Goal: Task Accomplishment & Management: Complete application form

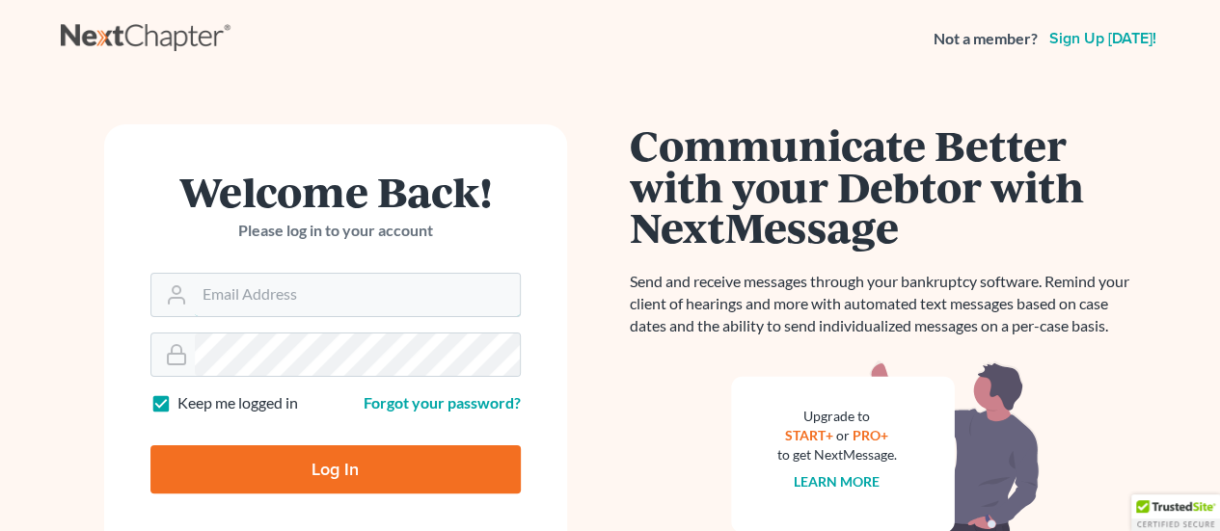
type input "[EMAIL_ADDRESS][DOMAIN_NAME]"
click at [393, 478] on input "Log In" at bounding box center [335, 469] width 370 height 48
type input "Thinking..."
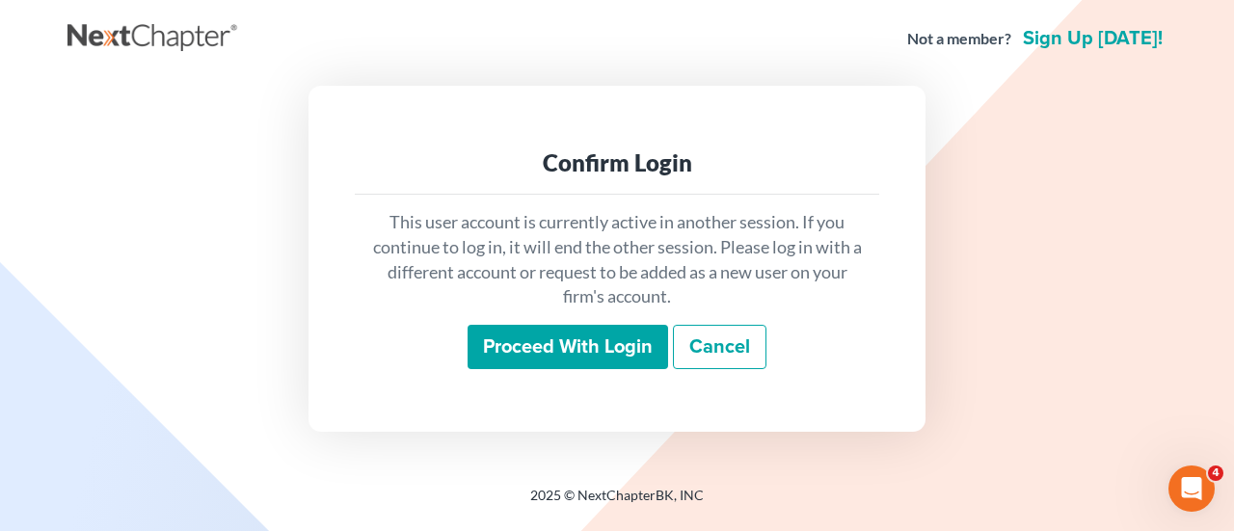
click at [531, 352] on input "Proceed with login" at bounding box center [568, 347] width 201 height 44
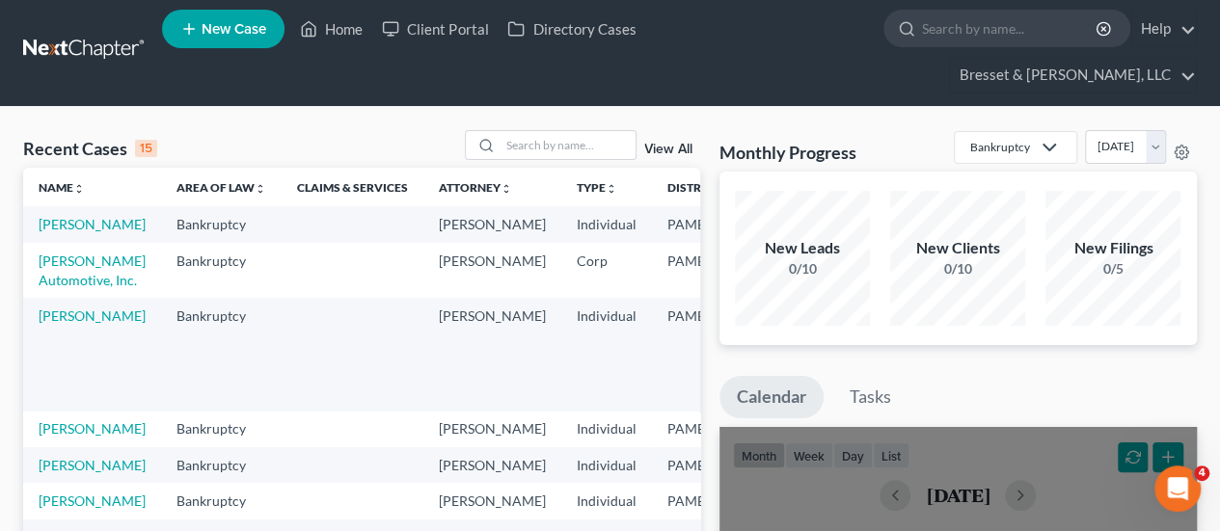
scroll to position [5, 0]
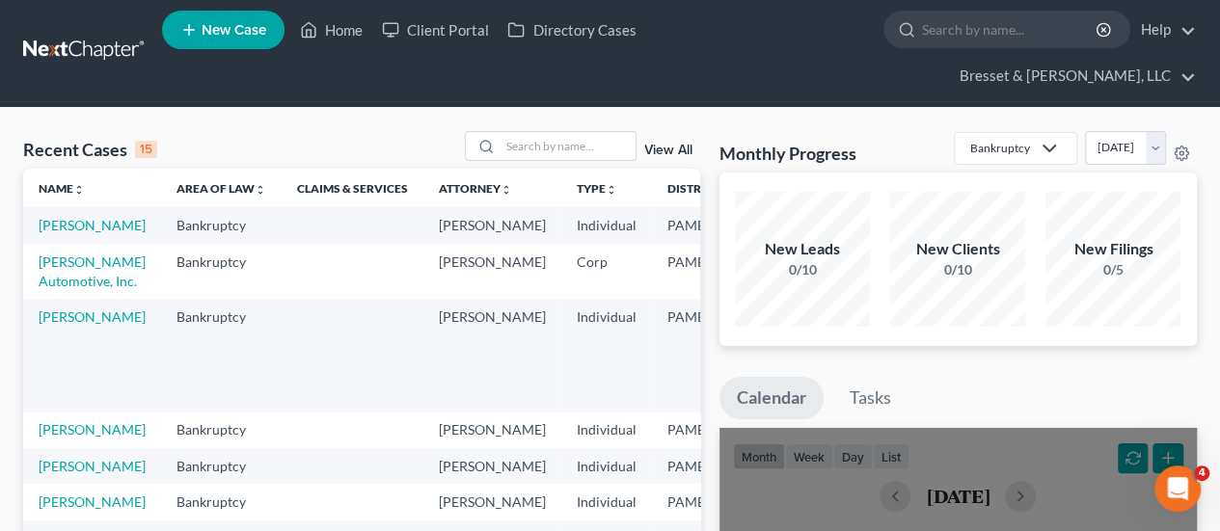
drag, startPoint x: 843, startPoint y: 26, endPoint x: 342, endPoint y: 205, distance: 531.5
drag, startPoint x: 342, startPoint y: 205, endPoint x: 71, endPoint y: 205, distance: 270.9
click at [71, 217] on link "Sampson, Blanch" at bounding box center [92, 225] width 107 height 16
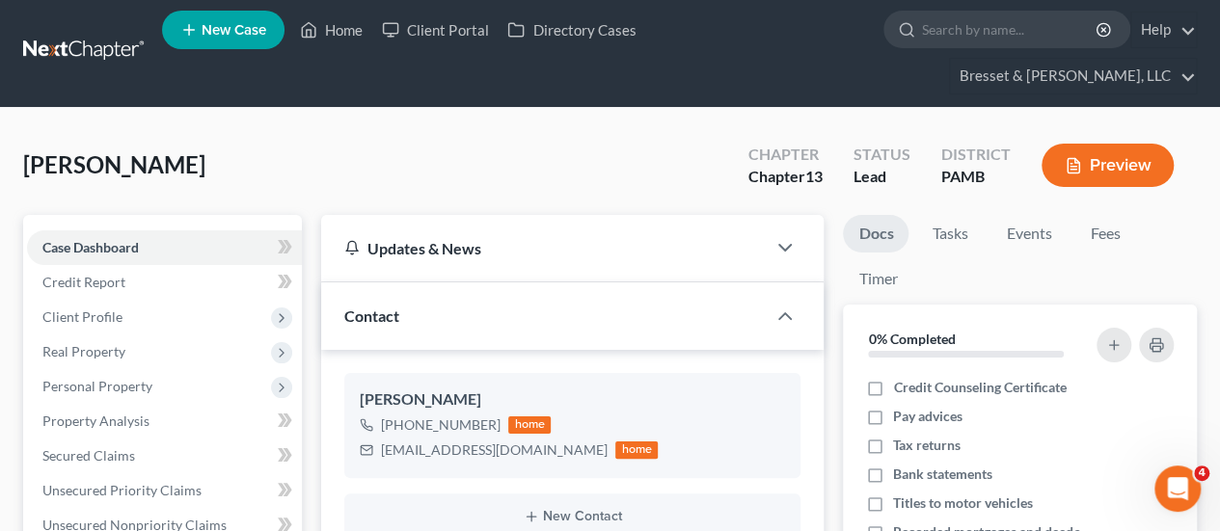
click at [554, 350] on div "Blanch Sampson +1 (570) 253-5838 home MamaDukes1960@yahoo.com home New Contact" at bounding box center [572, 456] width 502 height 213
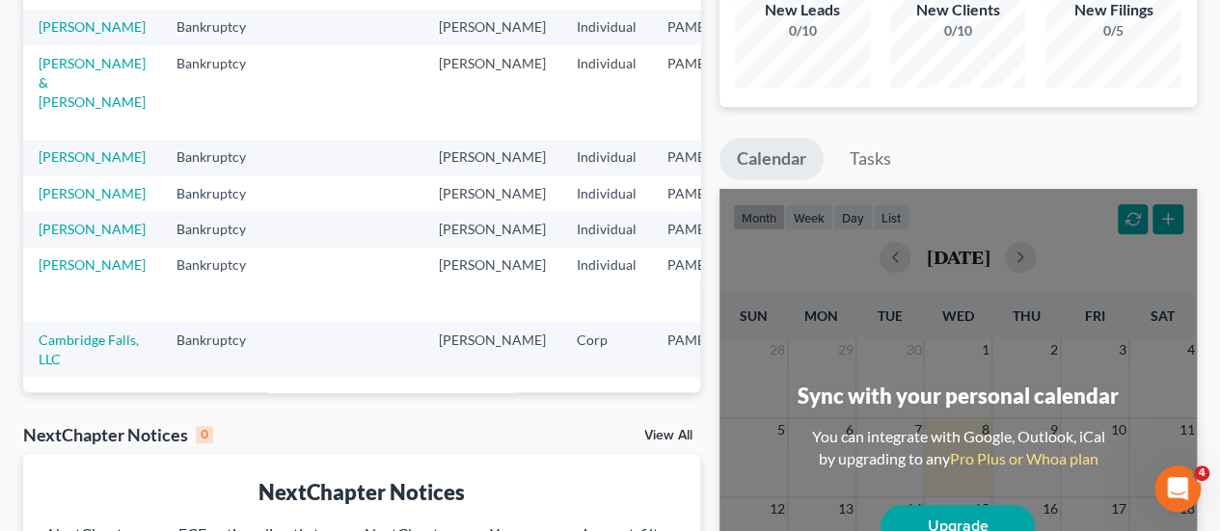
scroll to position [571, 187]
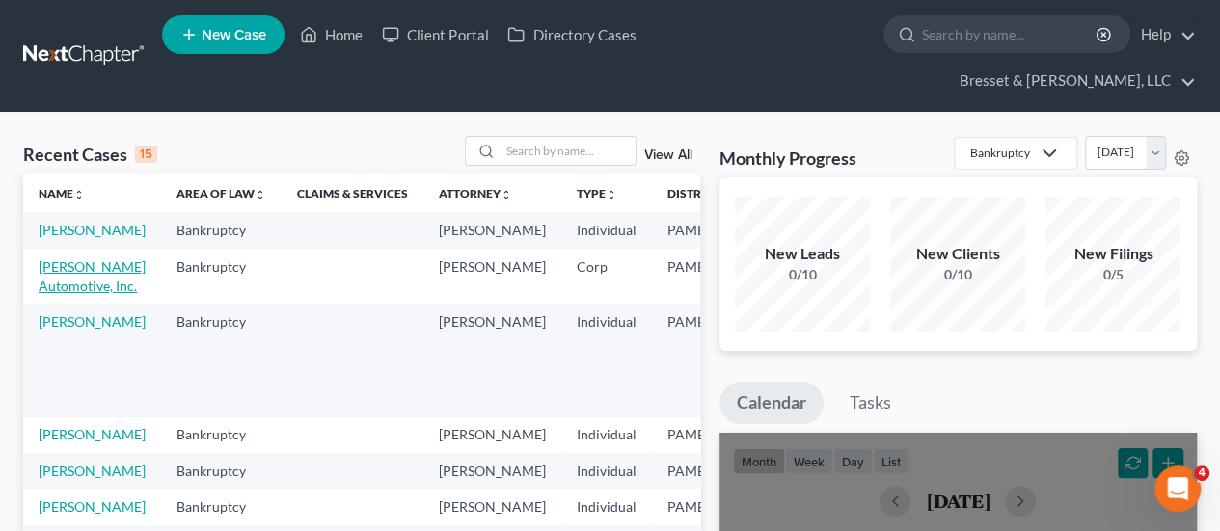
click at [71, 261] on link "Zenier's Automotive, Inc." at bounding box center [92, 276] width 107 height 36
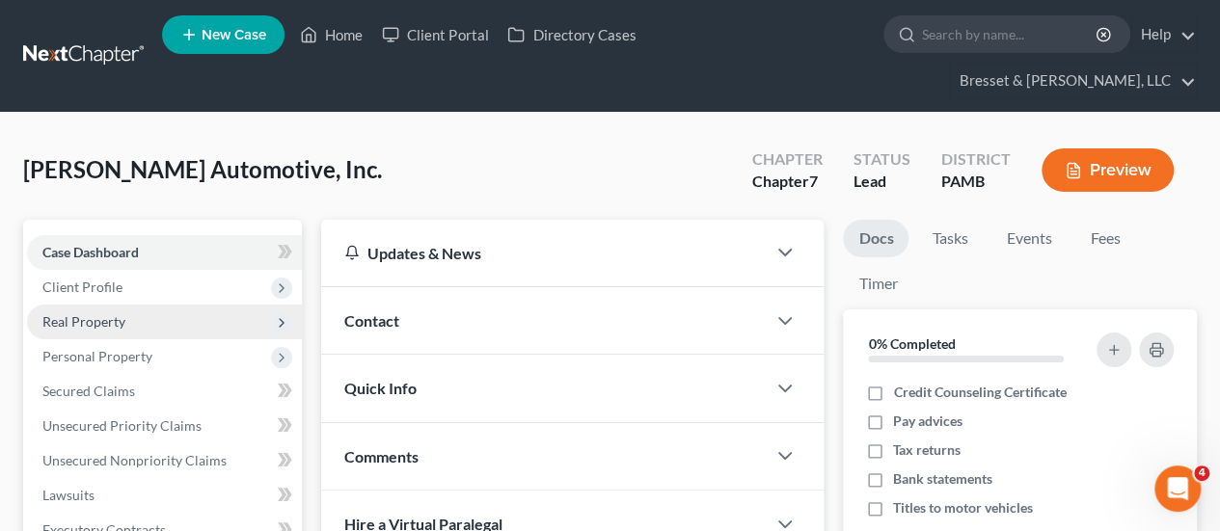
click at [225, 305] on span "Real Property" at bounding box center [164, 322] width 275 height 35
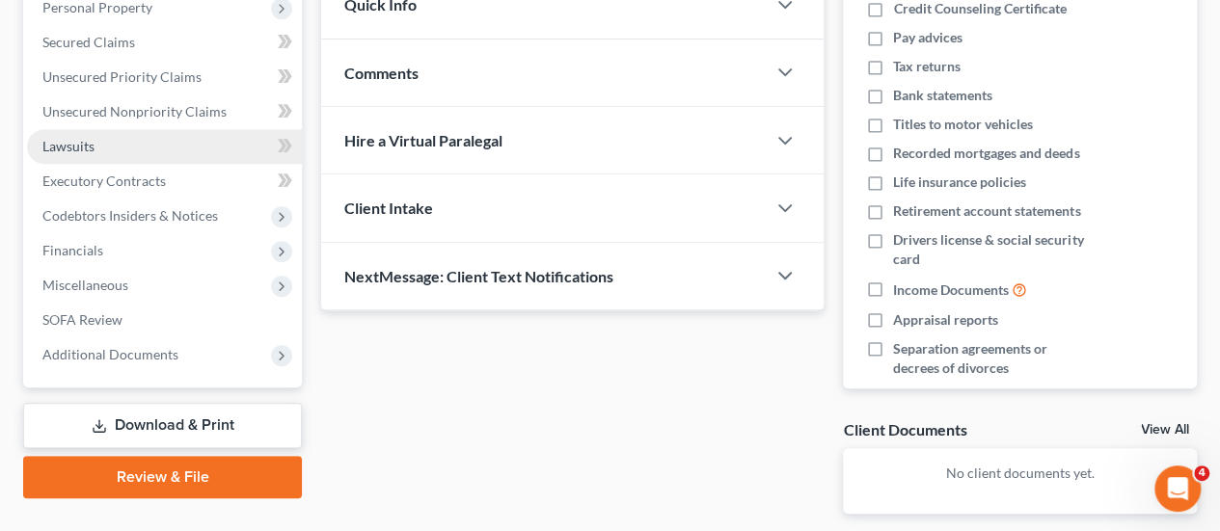
scroll to position [382, 0]
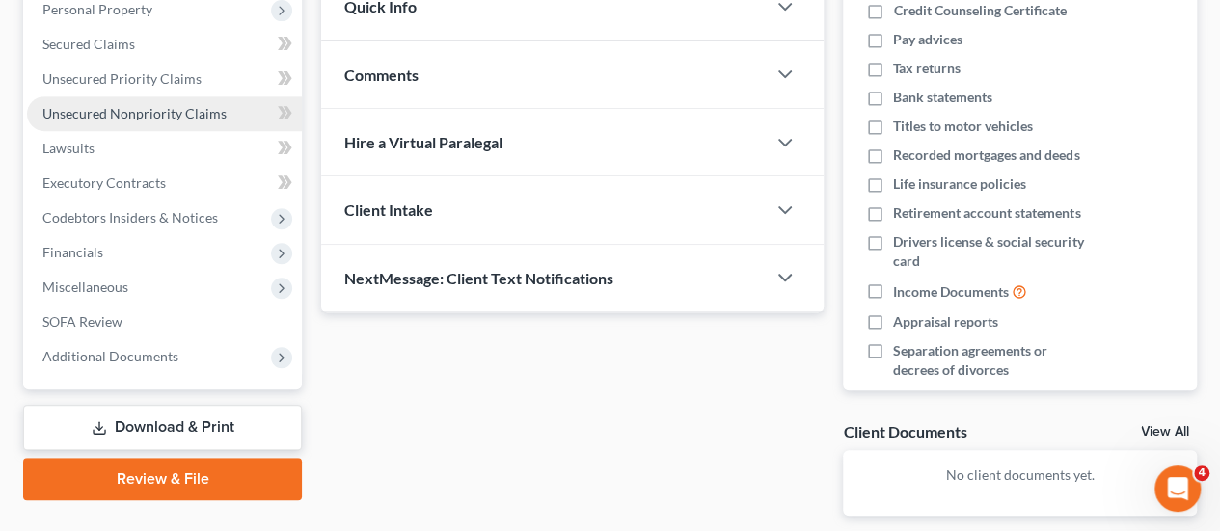
click at [181, 105] on span "Unsecured Nonpriority Claims" at bounding box center [134, 113] width 184 height 16
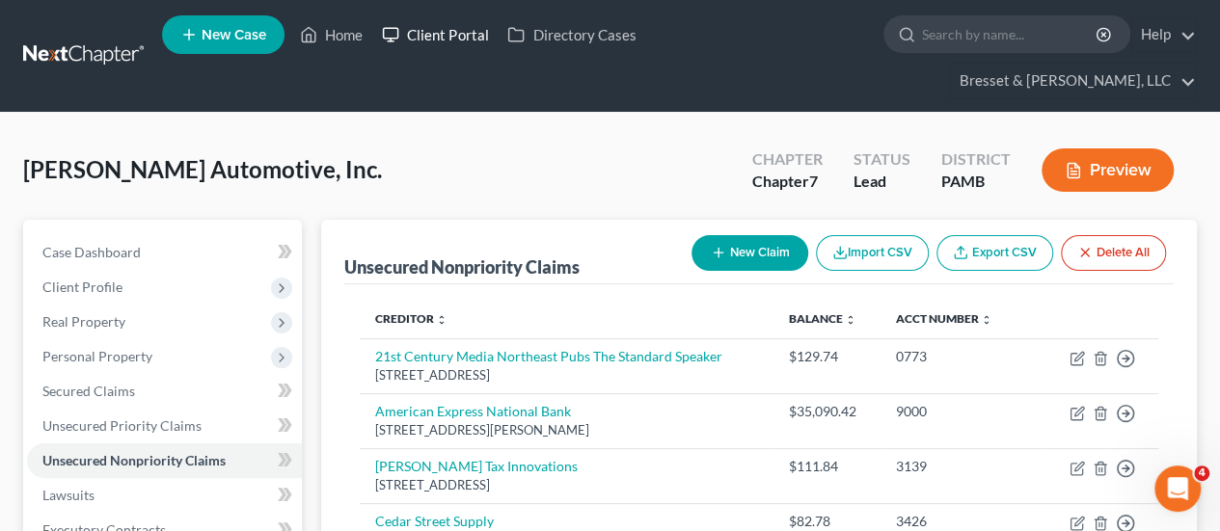
click at [473, 46] on link "Client Portal" at bounding box center [434, 34] width 125 height 35
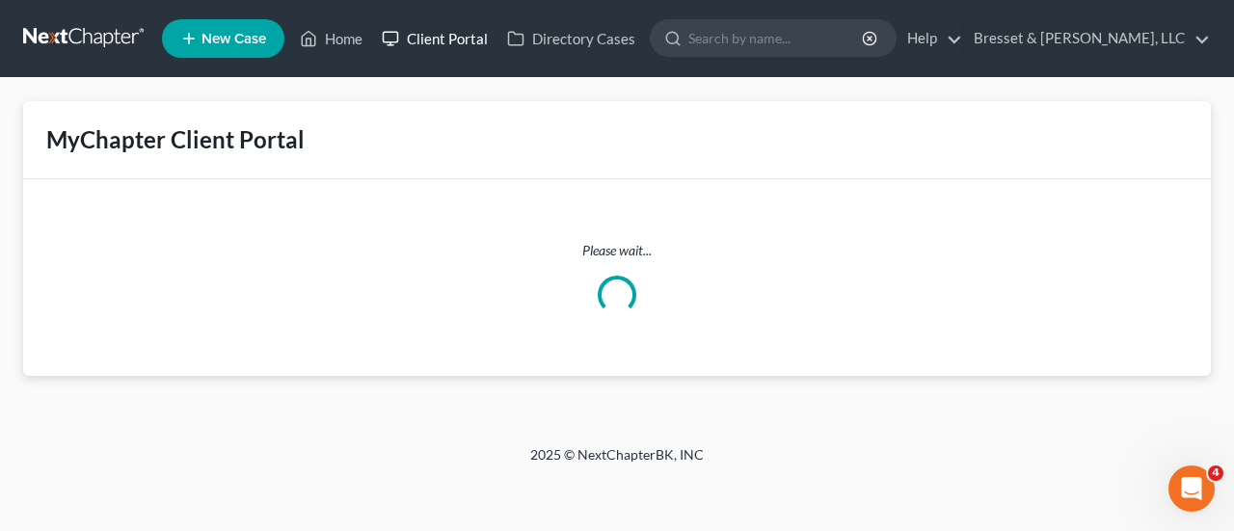
click at [473, 46] on link "Client Portal" at bounding box center [434, 38] width 125 height 35
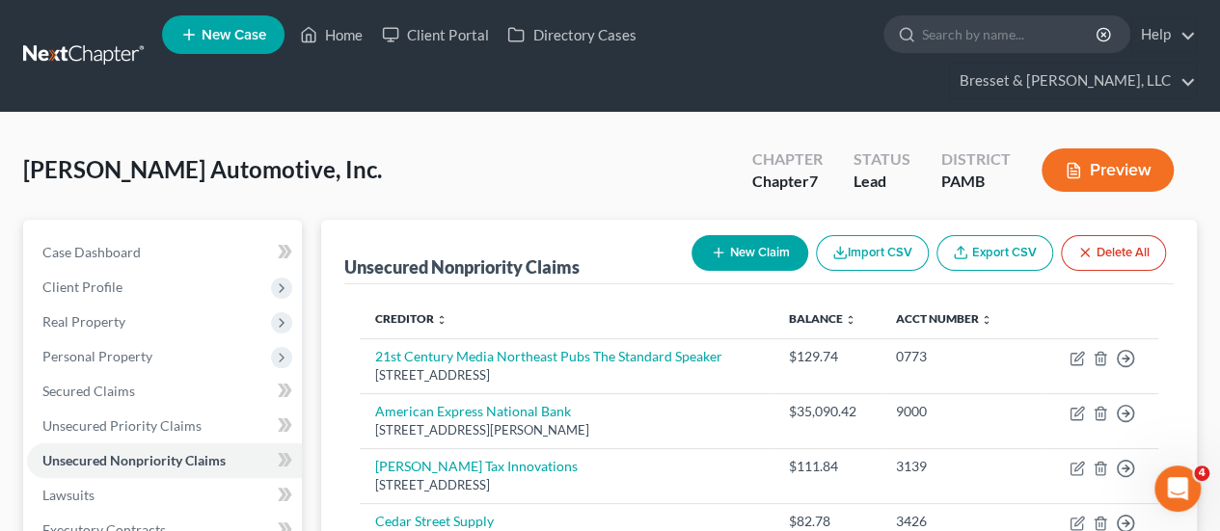
click at [735, 235] on button "New Claim" at bounding box center [749, 253] width 117 height 36
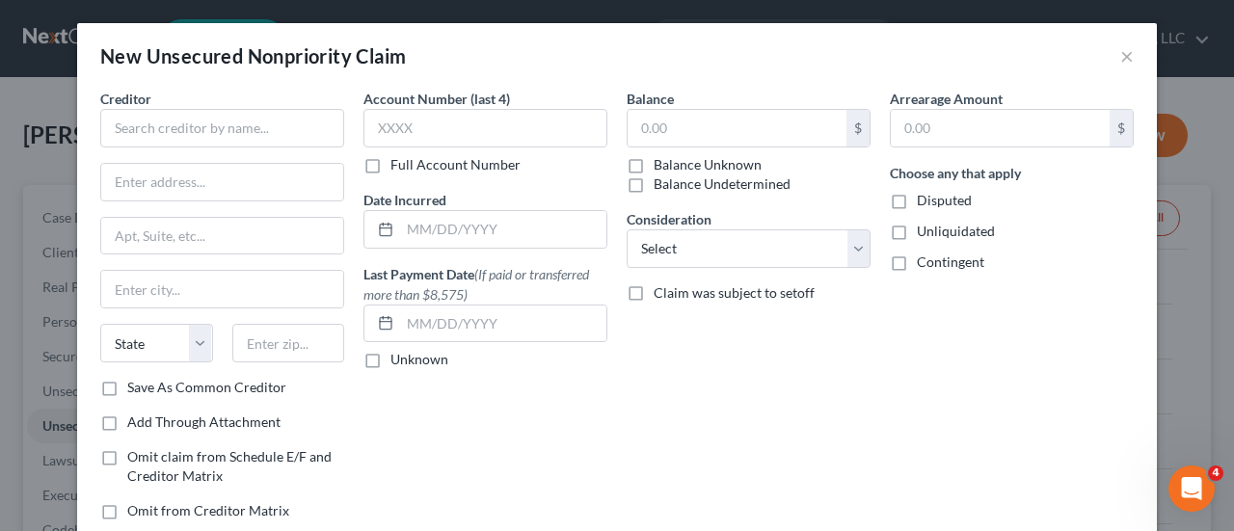
click at [917, 209] on label "Disputed" at bounding box center [944, 200] width 55 height 19
click at [925, 203] on input "Disputed" at bounding box center [931, 197] width 13 height 13
click at [917, 209] on label "Disputed" at bounding box center [944, 200] width 55 height 19
click at [925, 203] on input "Disputed" at bounding box center [931, 197] width 13 height 13
checkbox input "false"
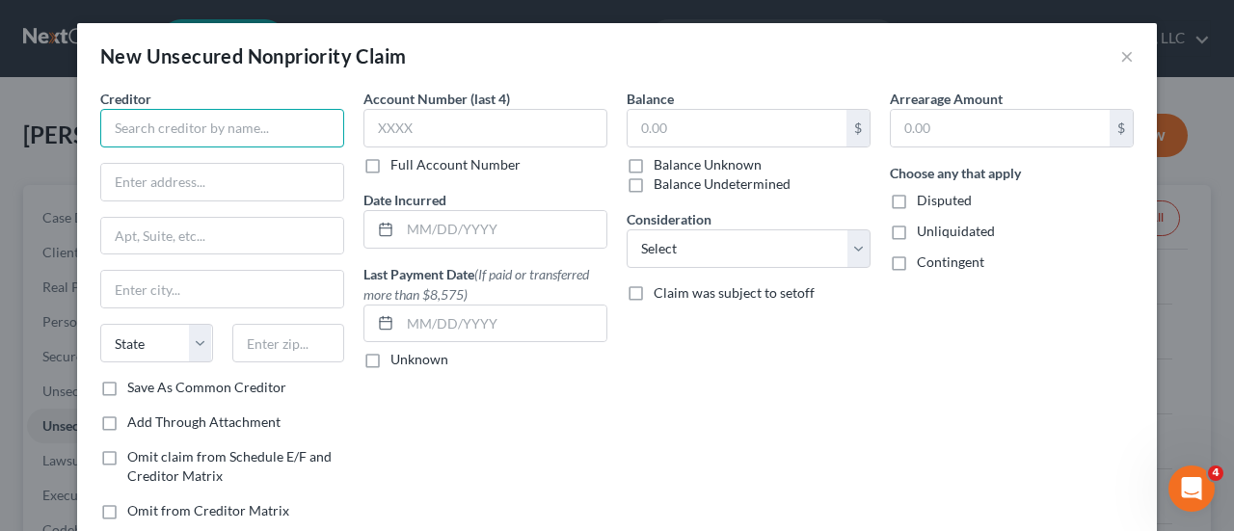
click at [187, 122] on input "text" at bounding box center [222, 128] width 244 height 39
type input "A"
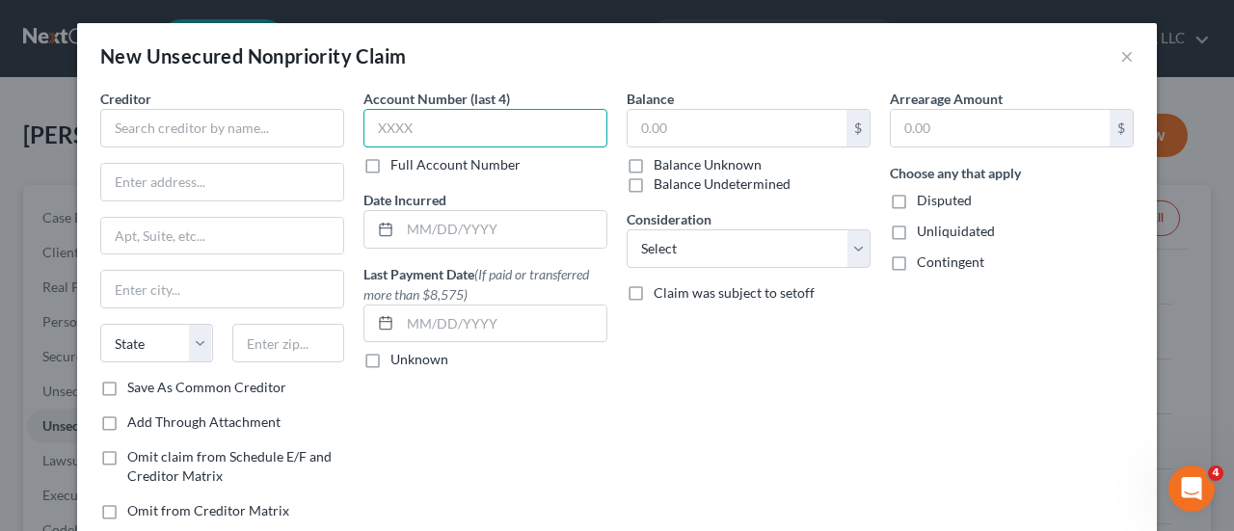
click at [443, 121] on input "text" at bounding box center [485, 128] width 244 height 39
type input "4838"
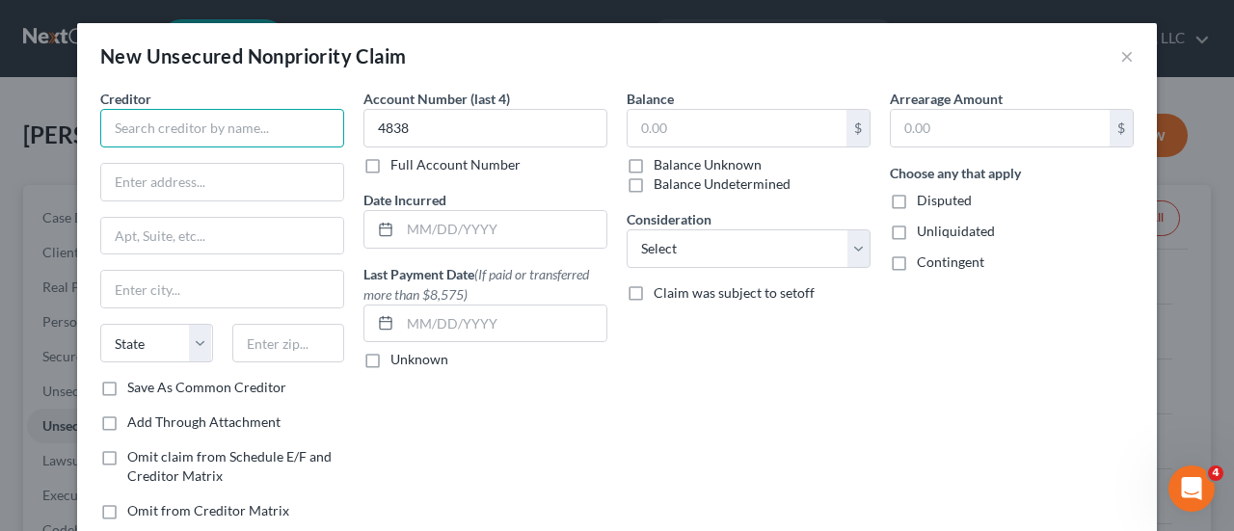
click at [216, 130] on input "text" at bounding box center [222, 128] width 244 height 39
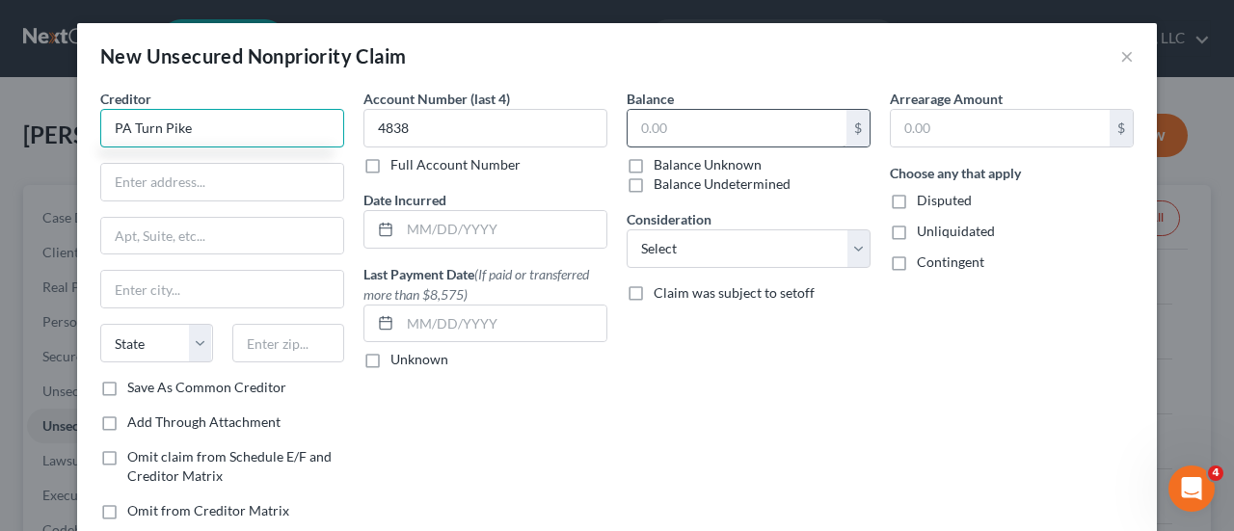
type input "PA Turn Pike"
click at [700, 124] on input "text" at bounding box center [737, 128] width 219 height 37
click at [639, 132] on input "text" at bounding box center [737, 128] width 219 height 37
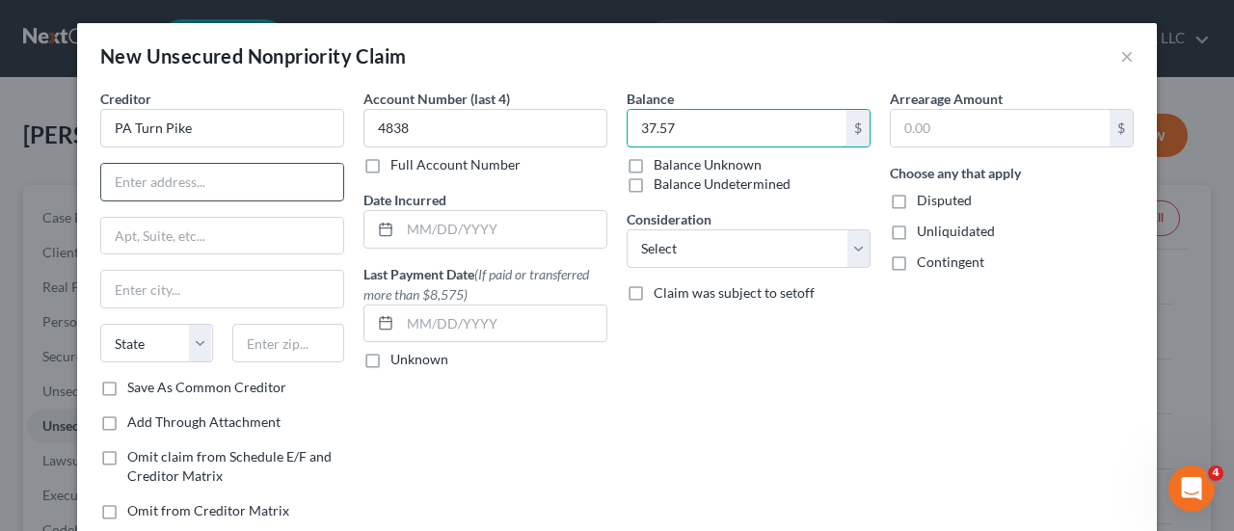
type input "37.57"
click at [142, 173] on input "text" at bounding box center [222, 182] width 242 height 37
click at [142, 176] on input "text" at bounding box center [222, 182] width 242 height 37
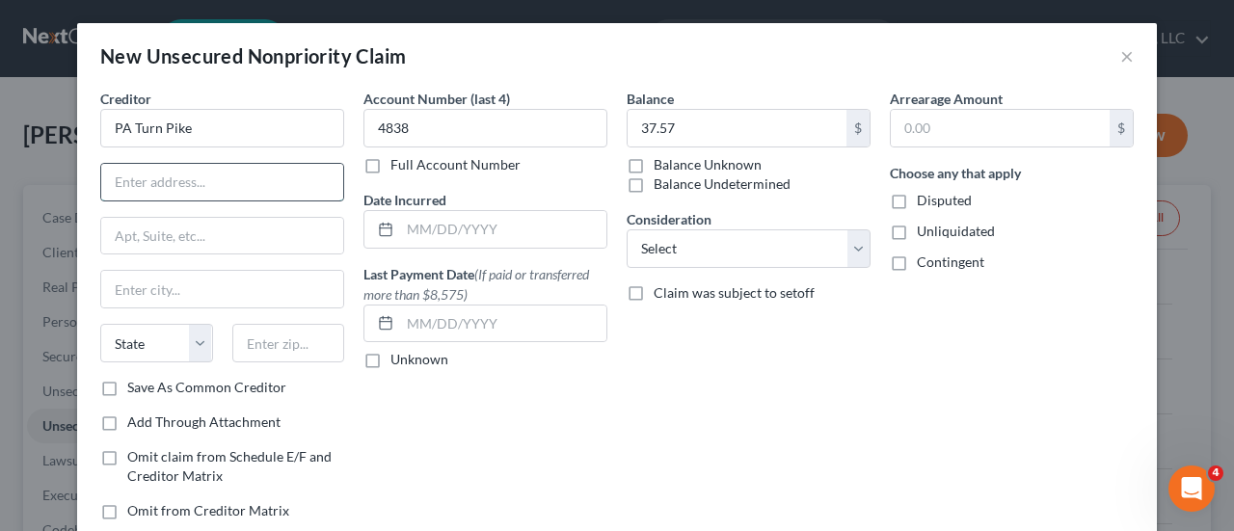
scroll to position [38, 0]
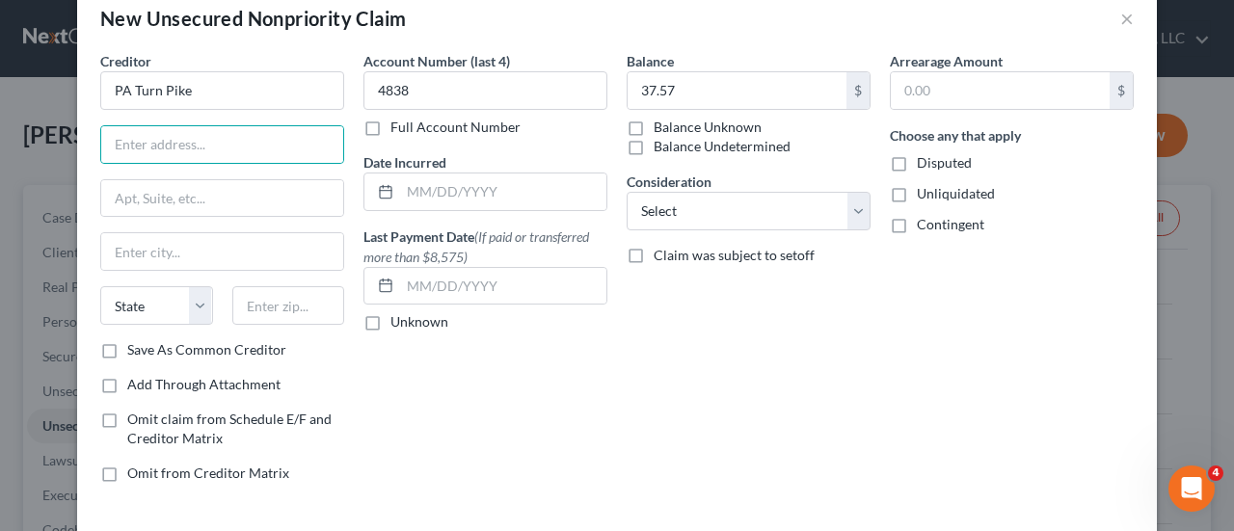
click at [302, 24] on div "New Unsecured Nonpriority Claim" at bounding box center [253, 18] width 306 height 27
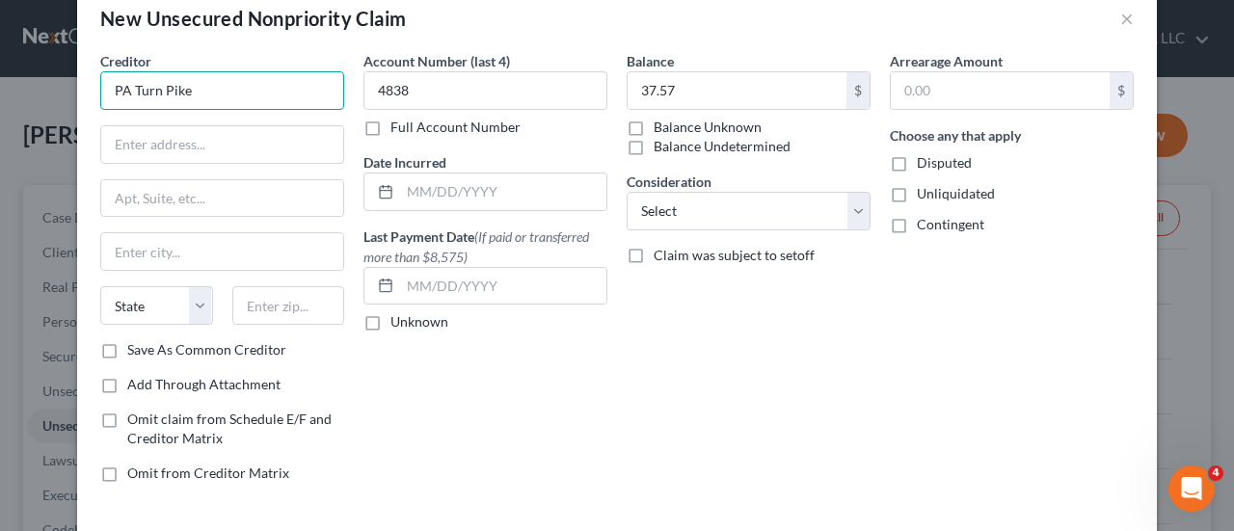
click at [245, 84] on input "PA Turn Pike" at bounding box center [222, 90] width 244 height 39
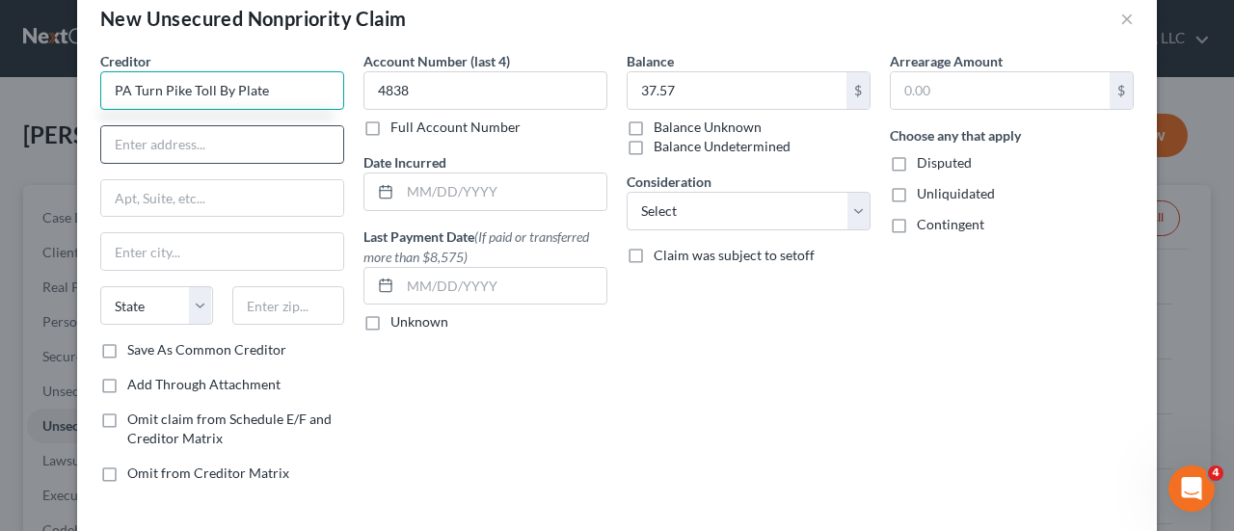
type input "PA Turn Pike Toll By Plate"
click at [181, 139] on input "text" at bounding box center [222, 144] width 242 height 37
click at [288, 154] on input "PO Box 645631" at bounding box center [222, 144] width 242 height 37
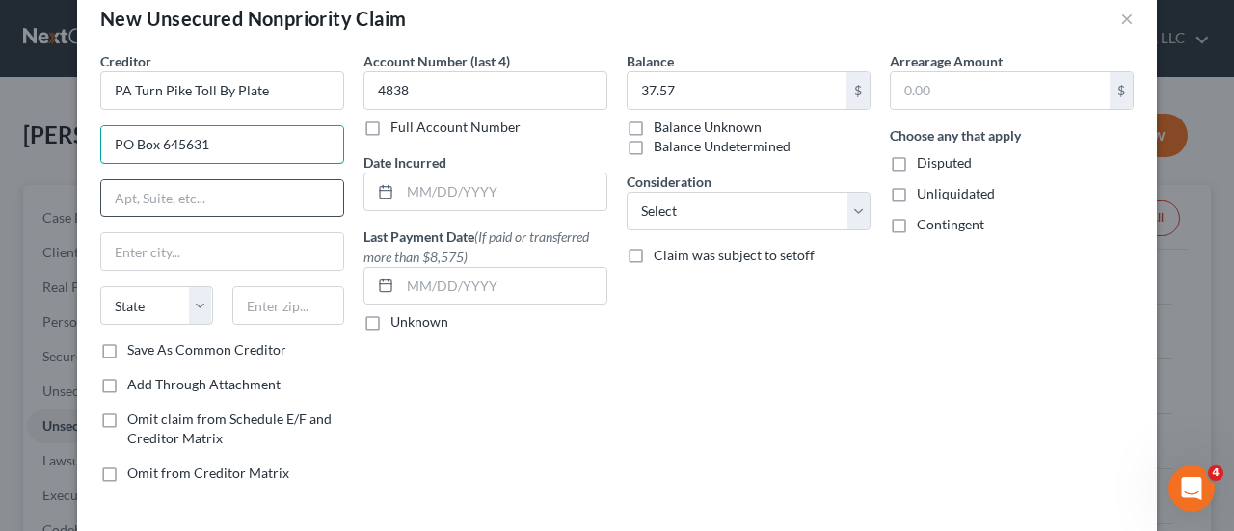
type input "PO Box 645631"
click at [224, 192] on input "text" at bounding box center [222, 198] width 242 height 37
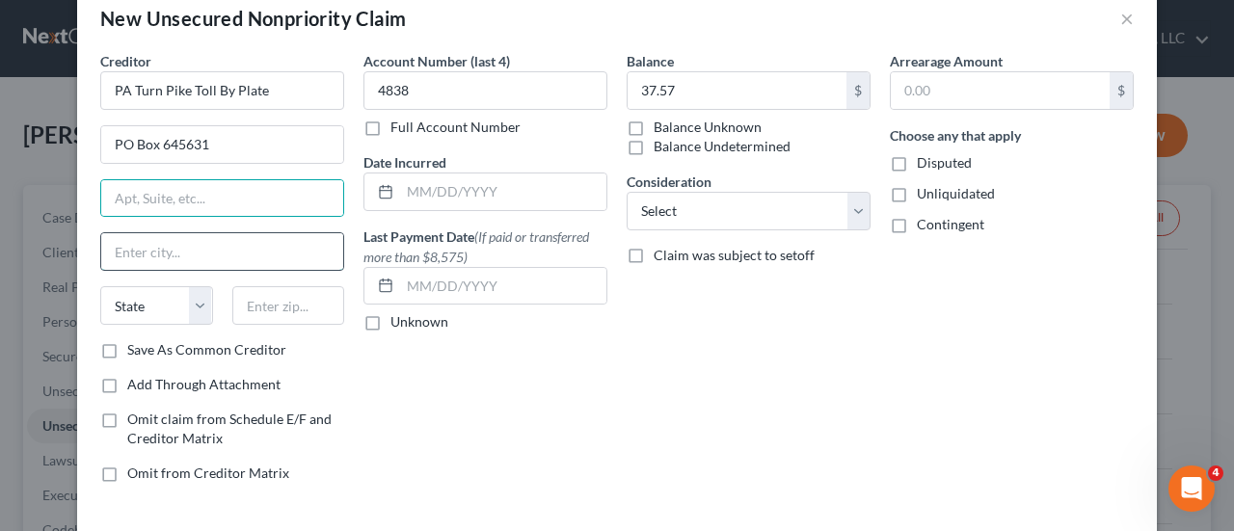
click at [148, 255] on input "text" at bounding box center [222, 251] width 242 height 37
type input "Pittsburgh"
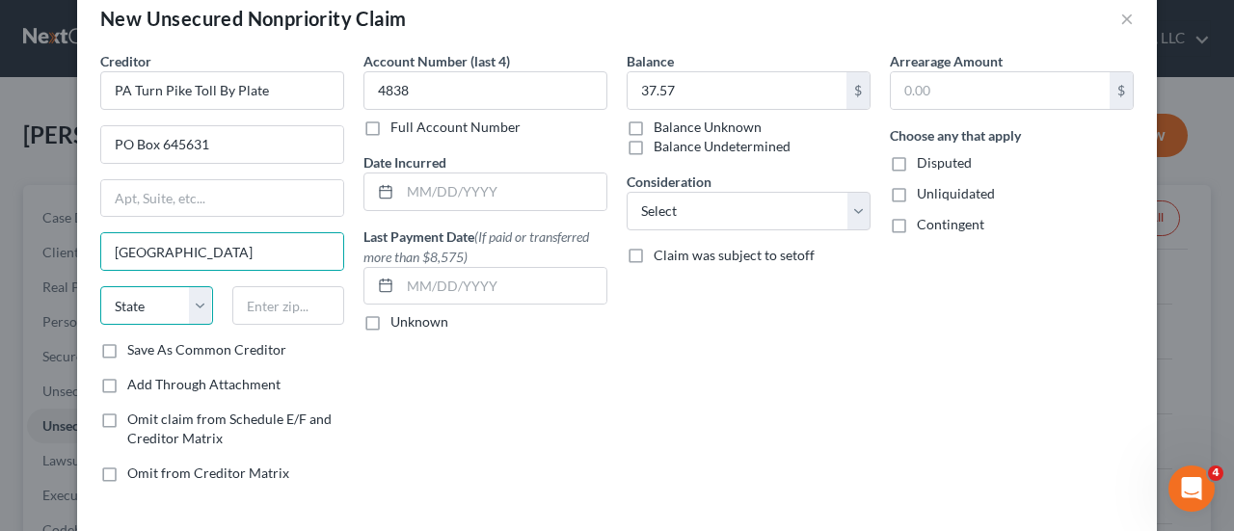
click at [169, 304] on select "State AL AK AR AZ CA CO CT DE DC FL GA GU HI ID IL IN IA KS KY LA ME MD MA MI M…" at bounding box center [156, 305] width 113 height 39
select select "39"
click at [100, 286] on select "State AL AK AR AZ CA CO CT DE DC FL GA GU HI ID IL IN IA KS KY LA ME MD MA MI M…" at bounding box center [156, 305] width 113 height 39
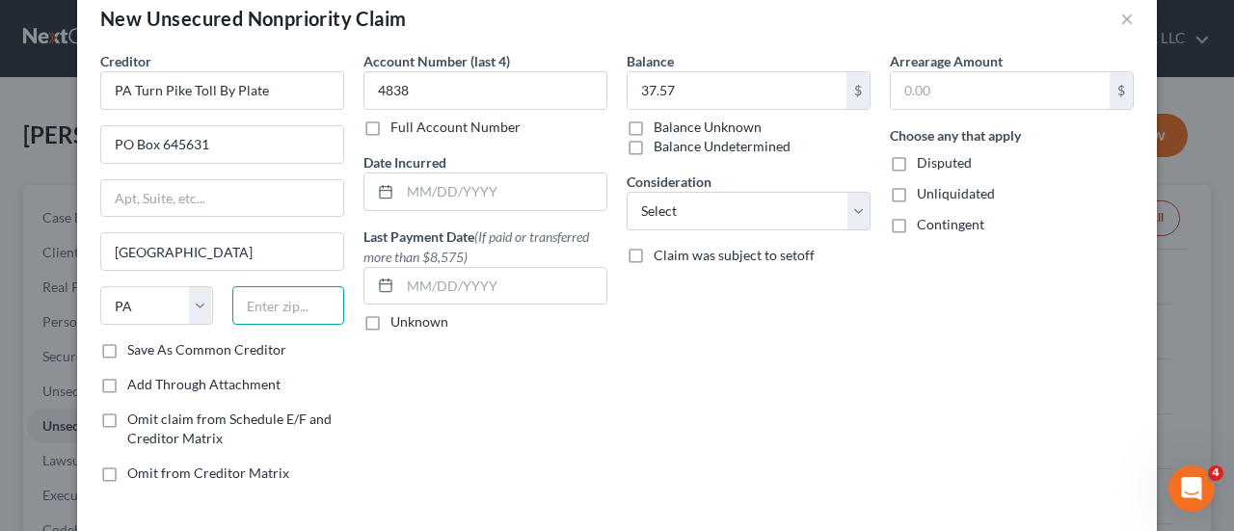
click at [295, 297] on input "text" at bounding box center [288, 305] width 113 height 39
type input "18201"
click at [153, 240] on input "Pittsburgh" at bounding box center [222, 251] width 242 height 37
click at [492, 379] on div "Account Number (last 4) 4838 Full Account Number Date Incurred Last Payment Dat…" at bounding box center [485, 274] width 263 height 447
click at [179, 256] on input "Hazleton" at bounding box center [222, 251] width 242 height 37
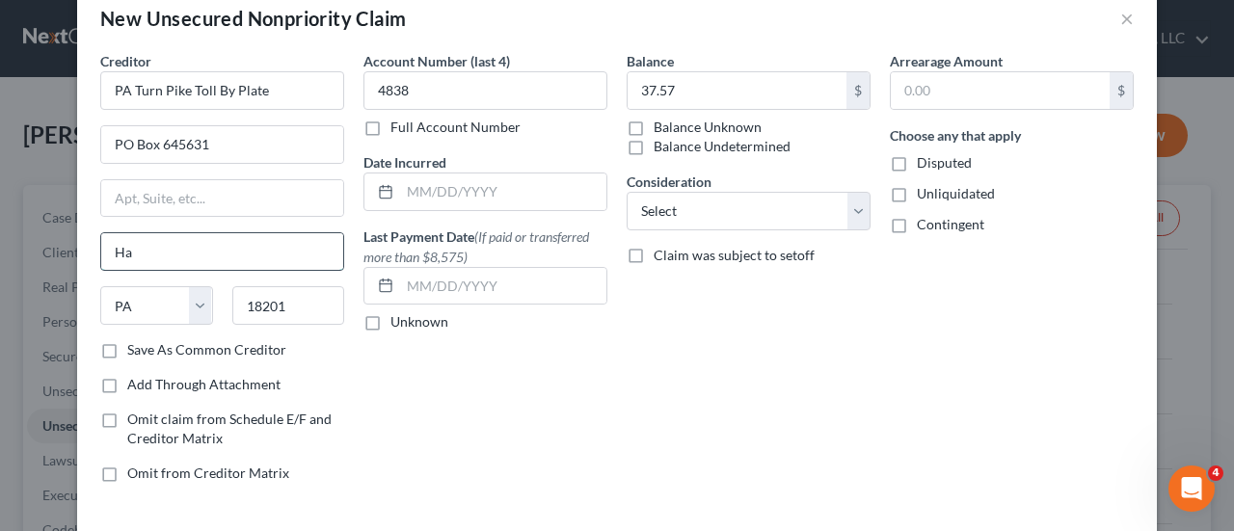
type input "H"
type input "Pittsburgh"
click at [295, 295] on input "18201" at bounding box center [288, 305] width 113 height 39
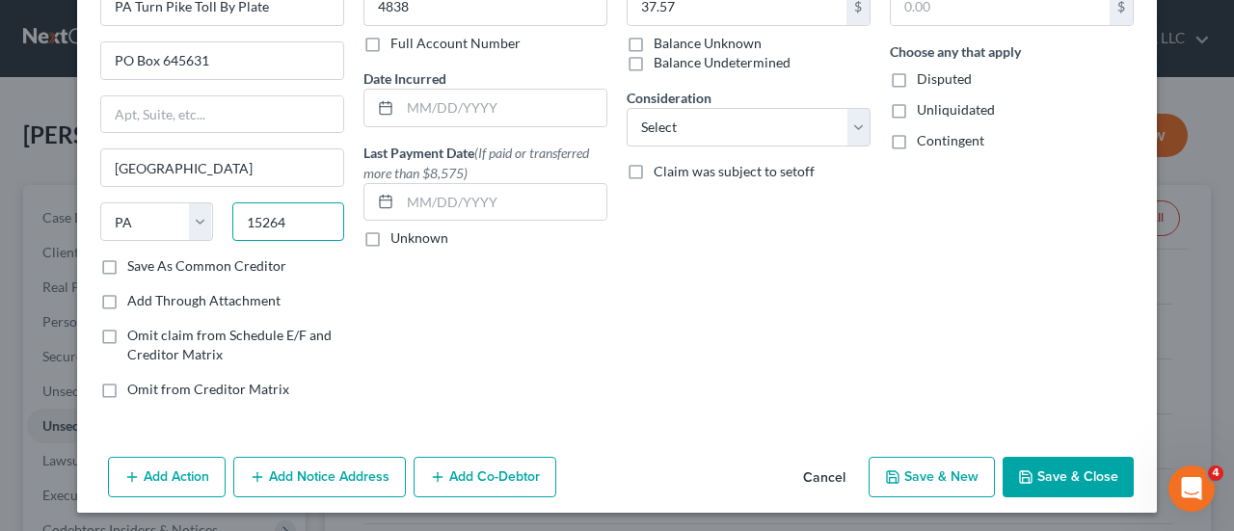
type input "15264"
click at [895, 460] on button "Save & New" at bounding box center [932, 477] width 126 height 40
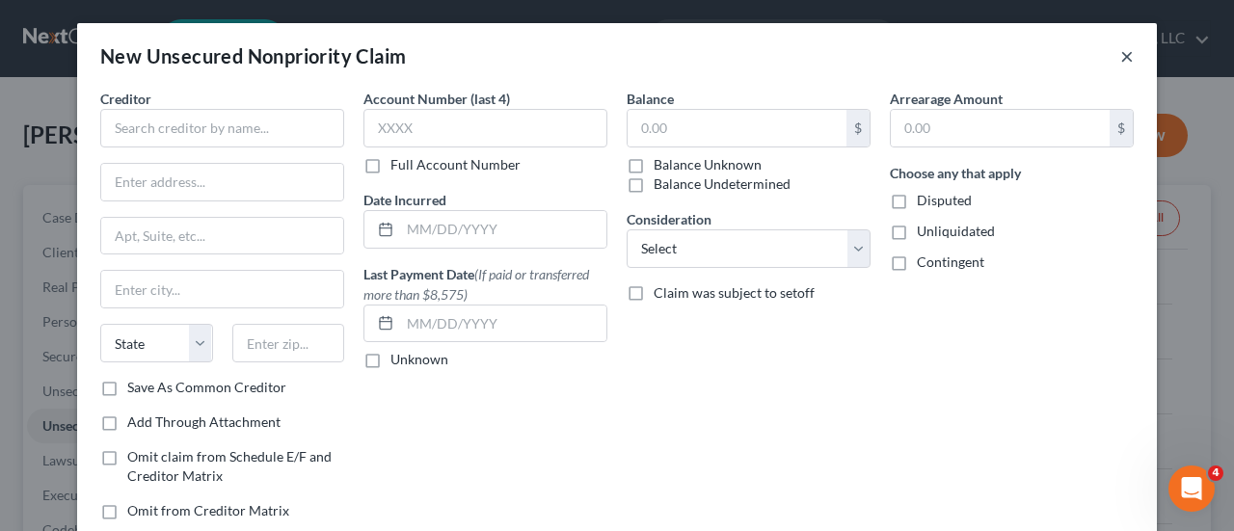
click at [1120, 57] on button "×" at bounding box center [1126, 55] width 13 height 23
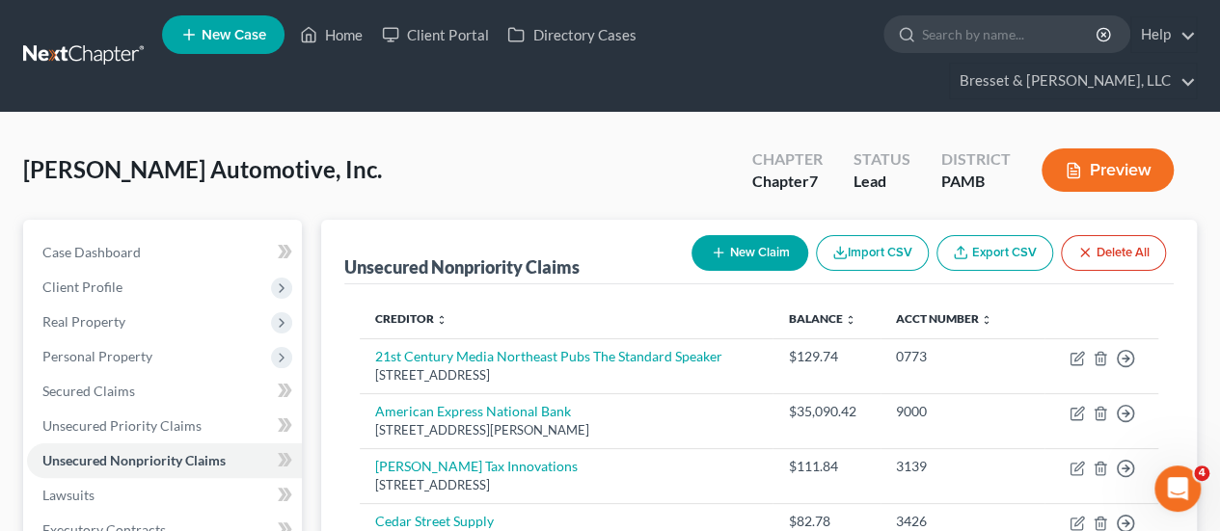
click at [737, 235] on button "New Claim" at bounding box center [749, 253] width 117 height 36
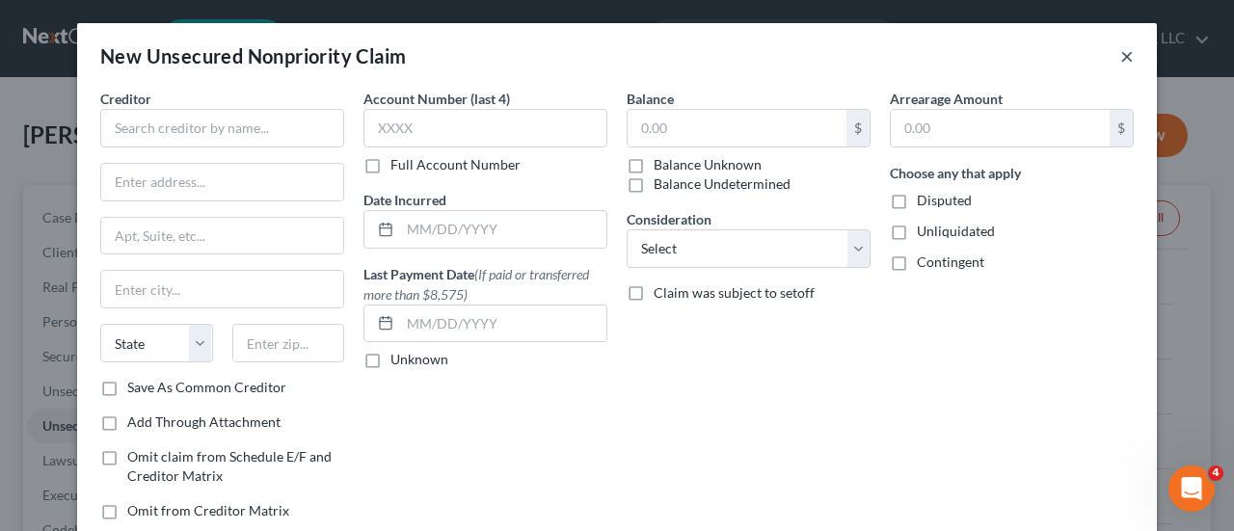
click at [1122, 59] on button "×" at bounding box center [1126, 55] width 13 height 23
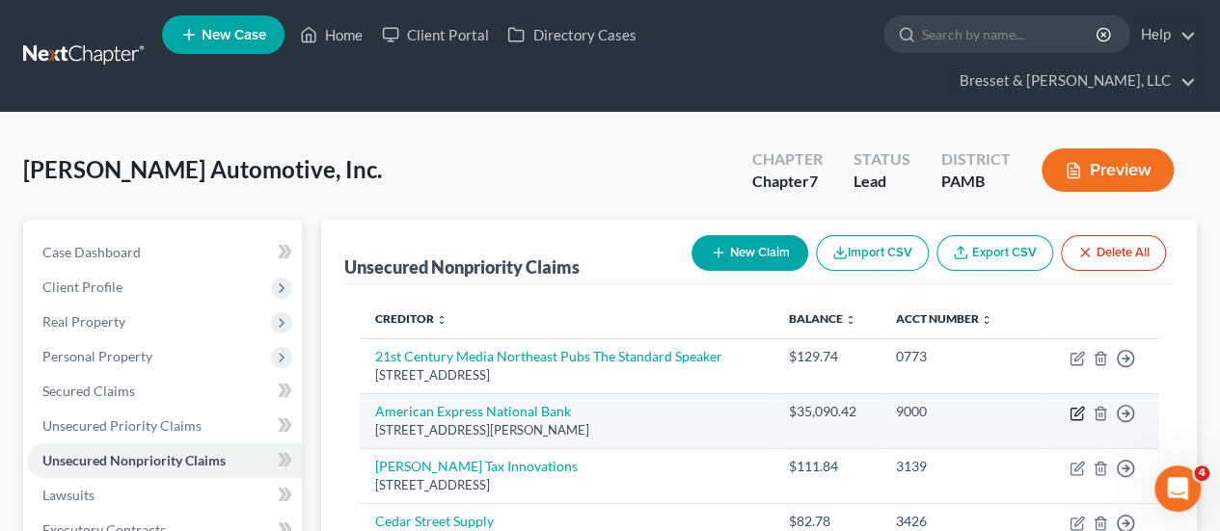
click at [1075, 406] on icon "button" at bounding box center [1076, 413] width 15 height 15
select select "46"
select select "2"
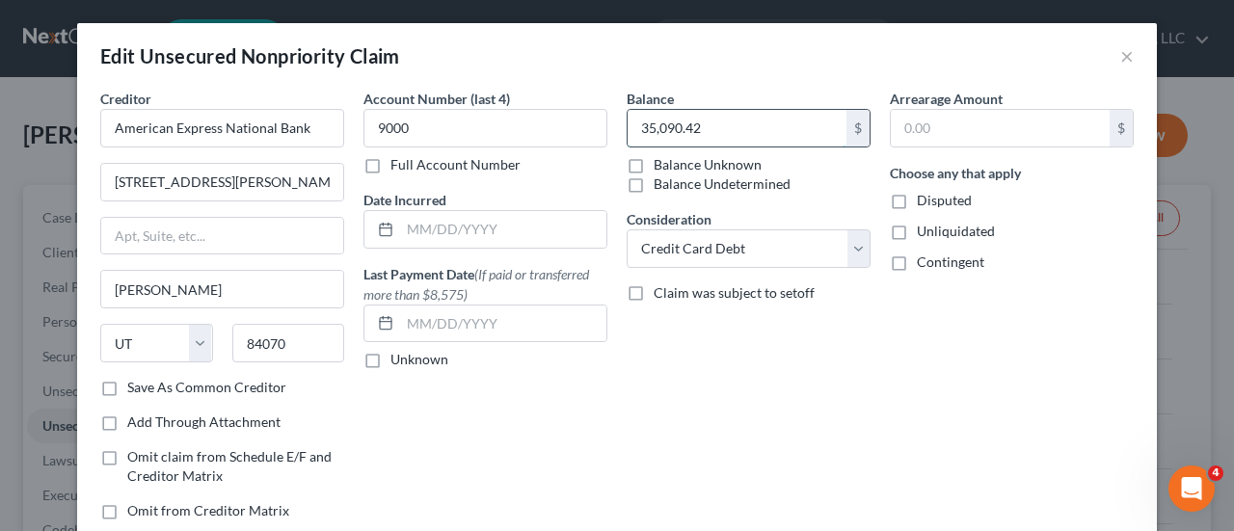
click at [659, 122] on input "35,090.42" at bounding box center [737, 128] width 219 height 37
click at [673, 130] on input "35,090.42" at bounding box center [737, 128] width 219 height 37
click at [694, 130] on input "35,090.42" at bounding box center [737, 128] width 219 height 37
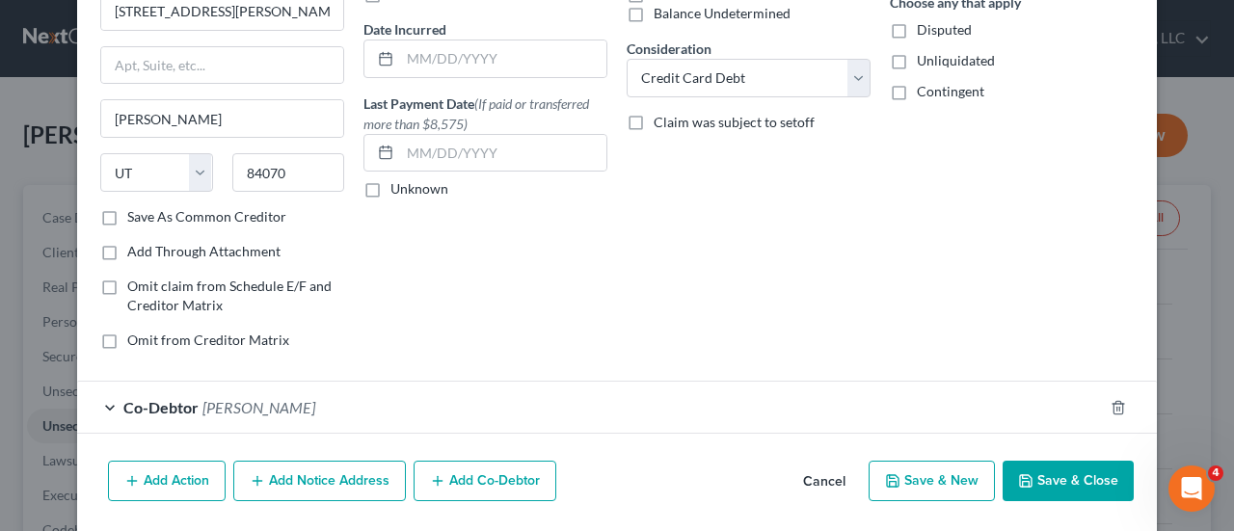
scroll to position [181, 0]
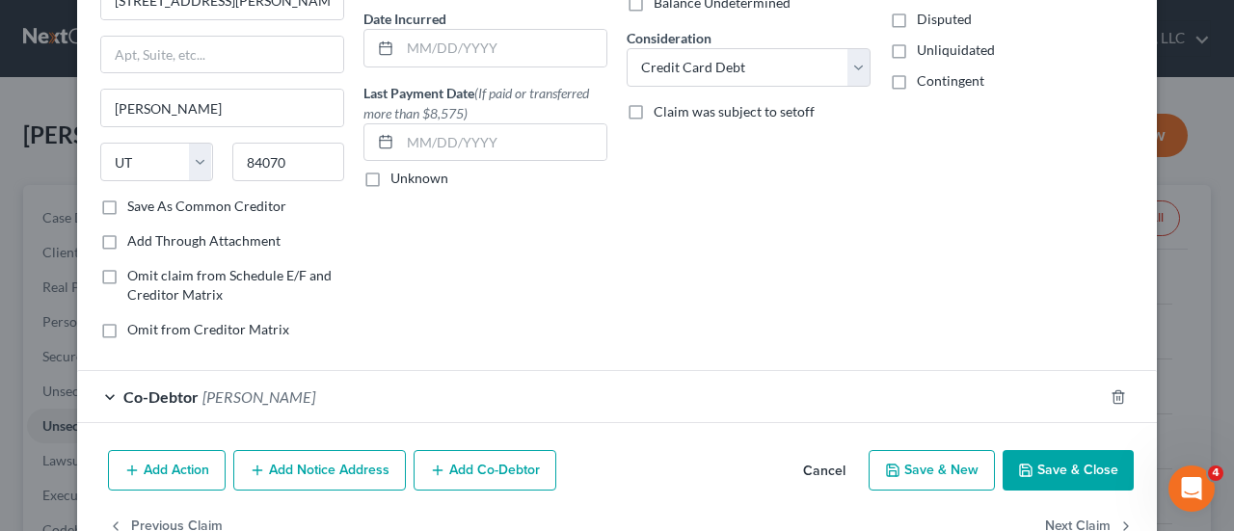
type input "35,257.33"
click at [926, 459] on button "Save & New" at bounding box center [932, 470] width 126 height 40
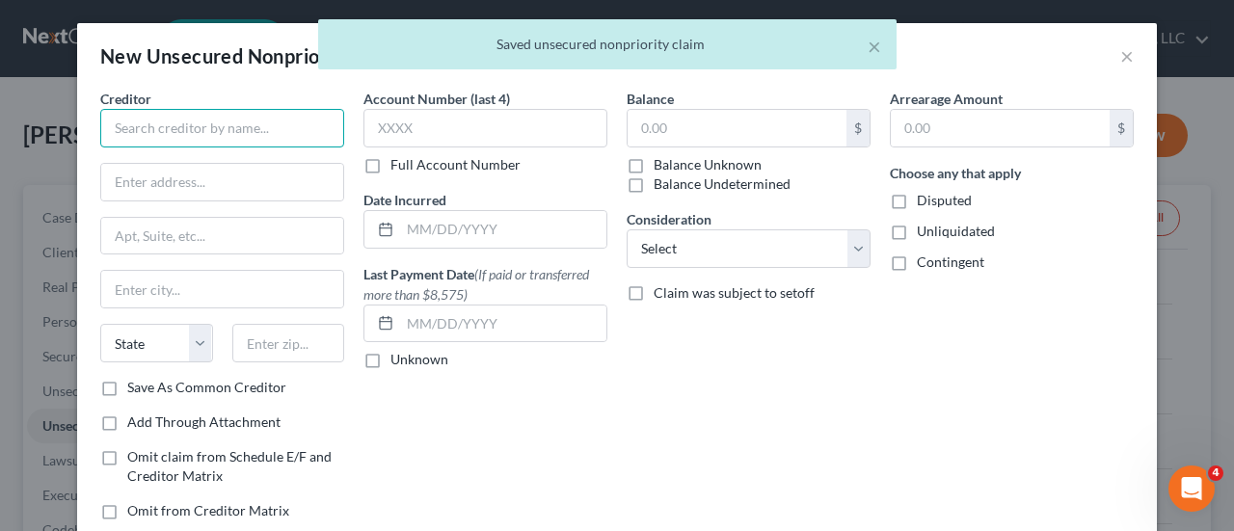
click at [260, 119] on input "text" at bounding box center [222, 128] width 244 height 39
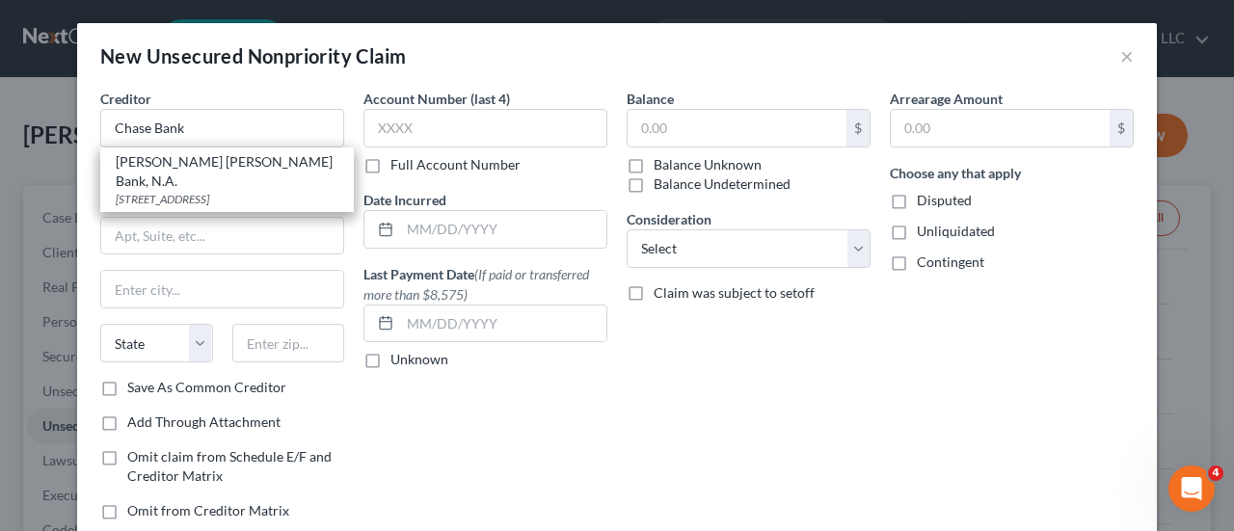
click at [187, 191] on div "201 N Walnut Street, Wilmington, DE 19801" at bounding box center [227, 199] width 223 height 16
type input "JP Morgan Chase Bank, N.A."
type input "201 N Walnut Street"
type input "Wilmington"
select select "7"
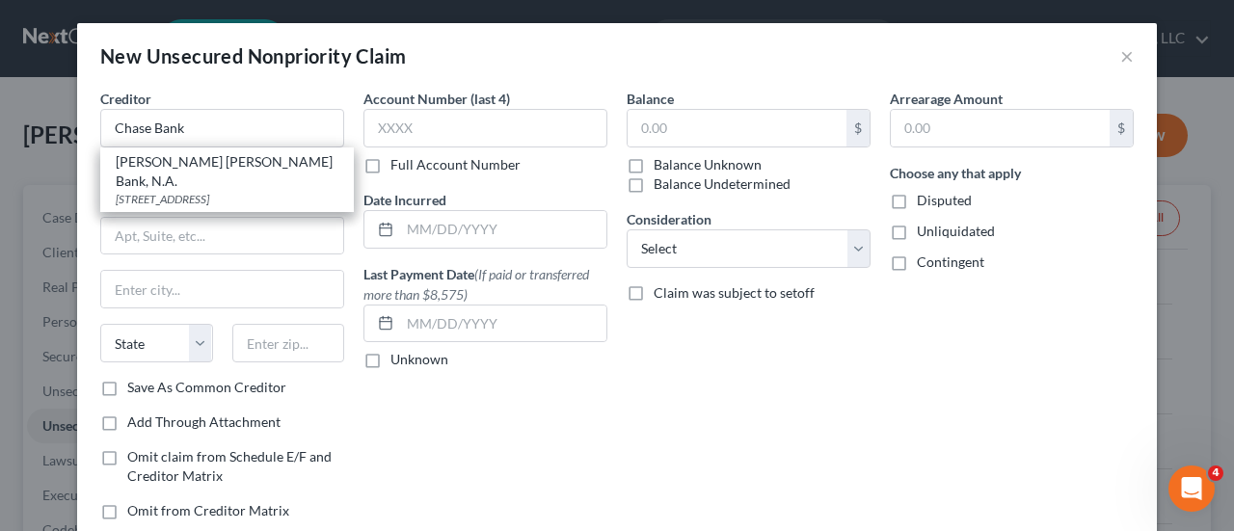
type input "19801"
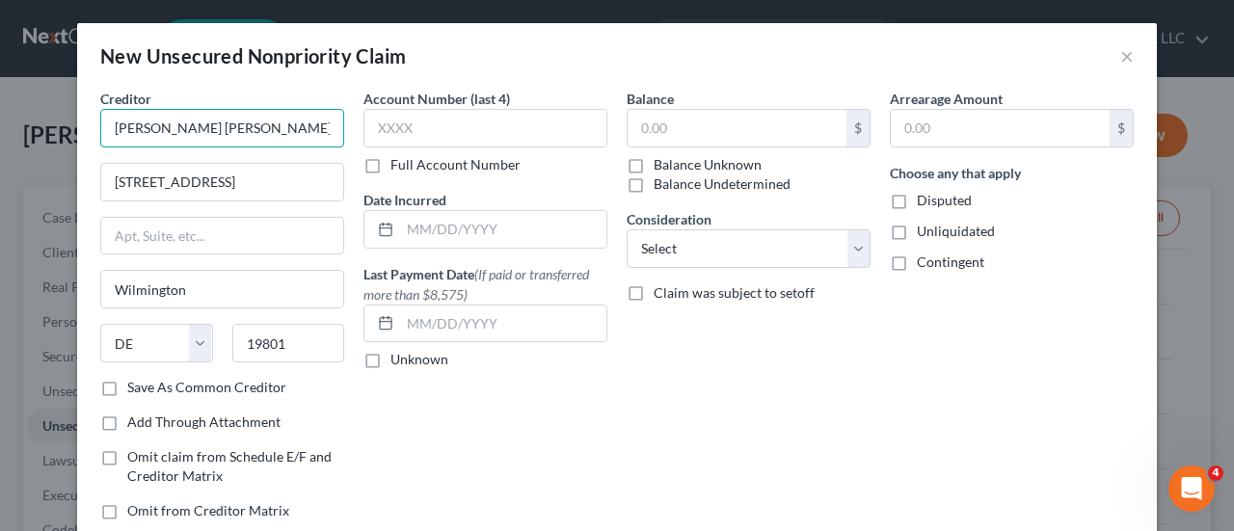
click at [277, 122] on input "JP Morgan Chase Bank, N.A." at bounding box center [222, 128] width 244 height 39
type input "J"
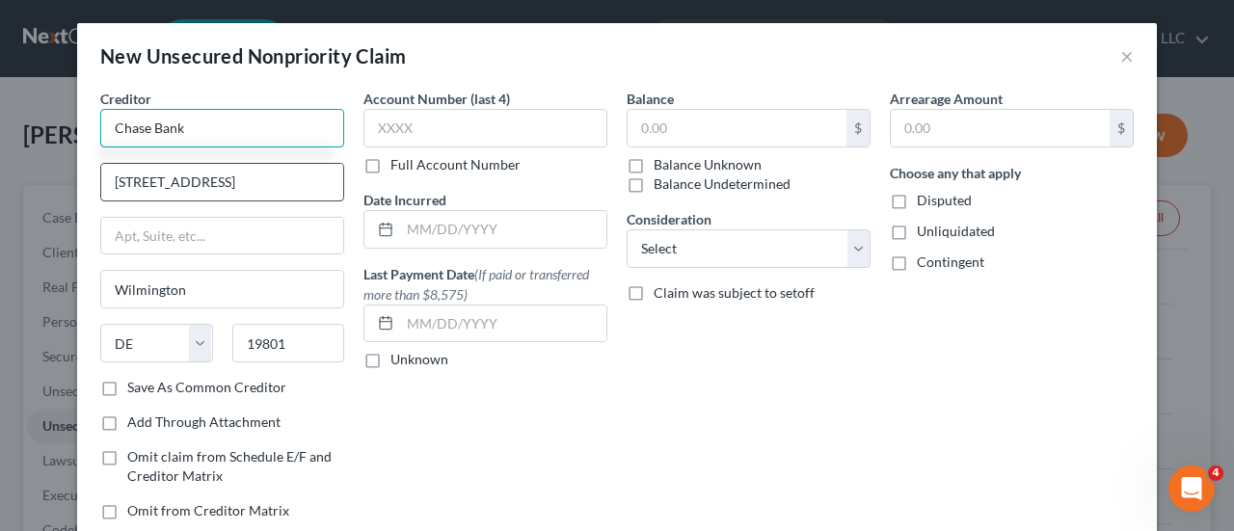
type input "Chase Bank"
click at [251, 184] on input "201 N Walnut Street" at bounding box center [222, 182] width 242 height 37
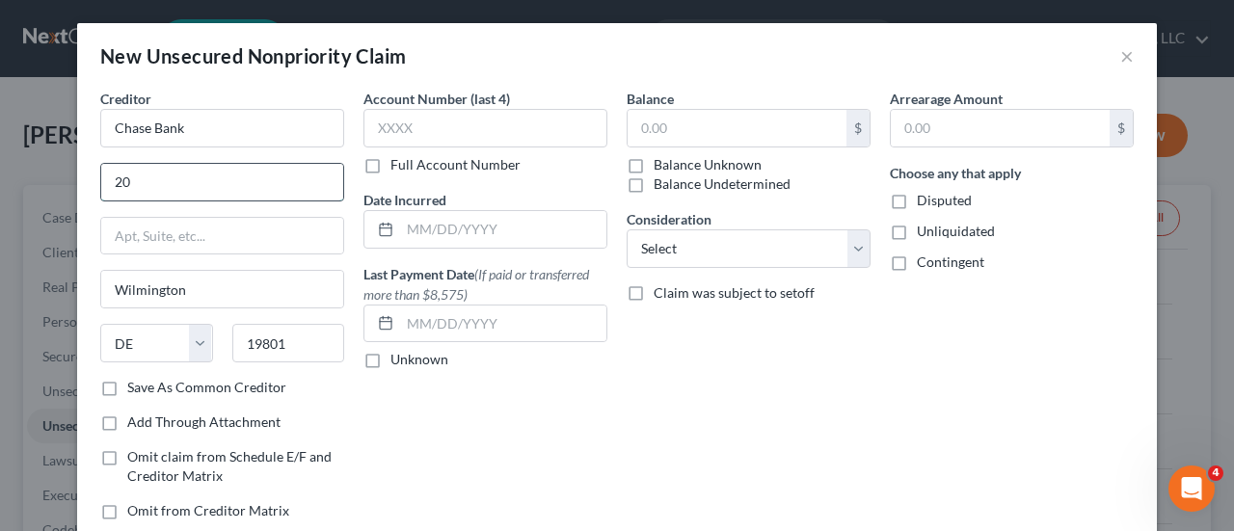
type input "2"
click at [417, 140] on input "text" at bounding box center [485, 128] width 244 height 39
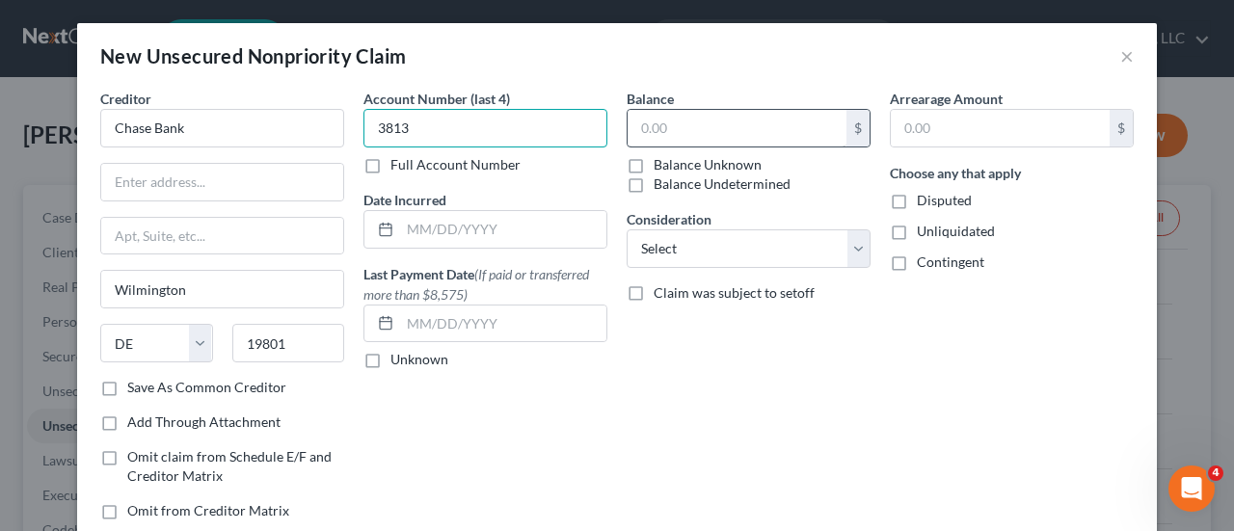
type input "3813"
click at [675, 142] on input "text" at bounding box center [737, 128] width 219 height 37
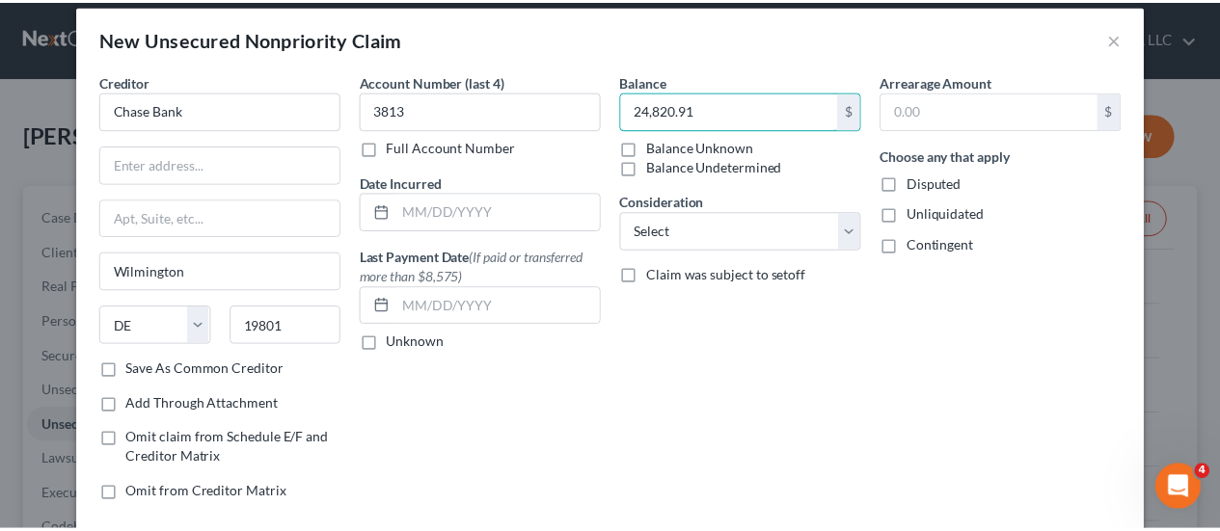
scroll to position [18, 0]
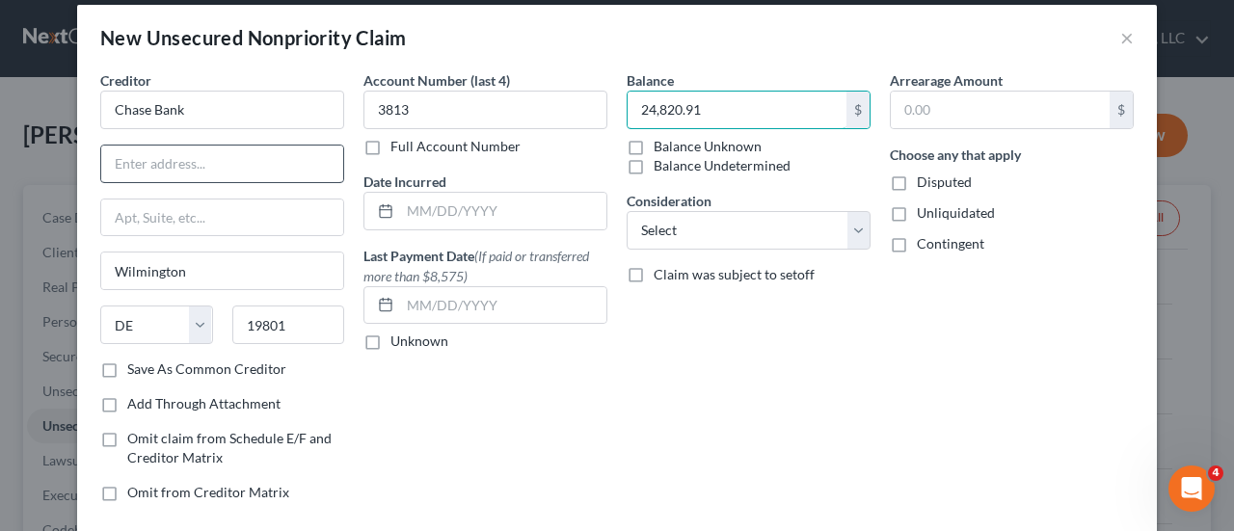
type input "24,820.91"
click at [160, 150] on input "text" at bounding box center [222, 164] width 242 height 37
click at [1120, 34] on button "×" at bounding box center [1126, 37] width 13 height 23
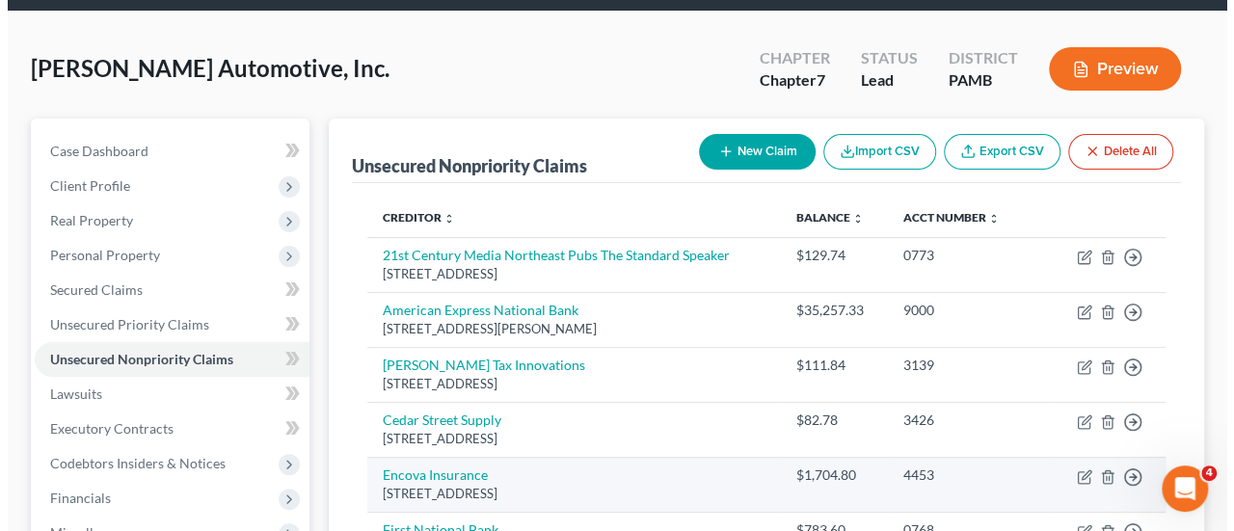
scroll to position [99, 0]
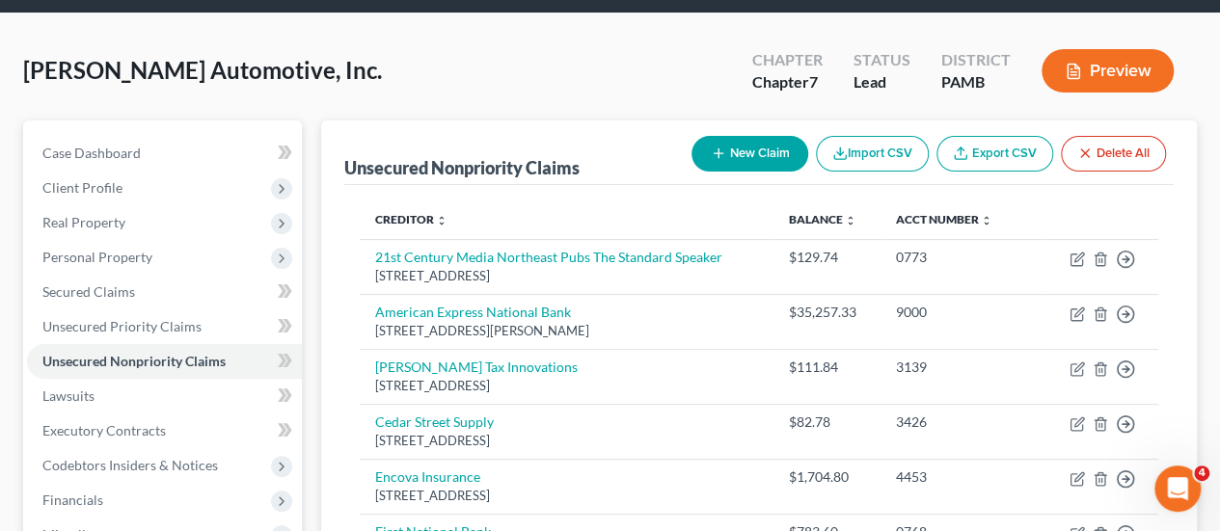
click at [736, 136] on button "New Claim" at bounding box center [749, 154] width 117 height 36
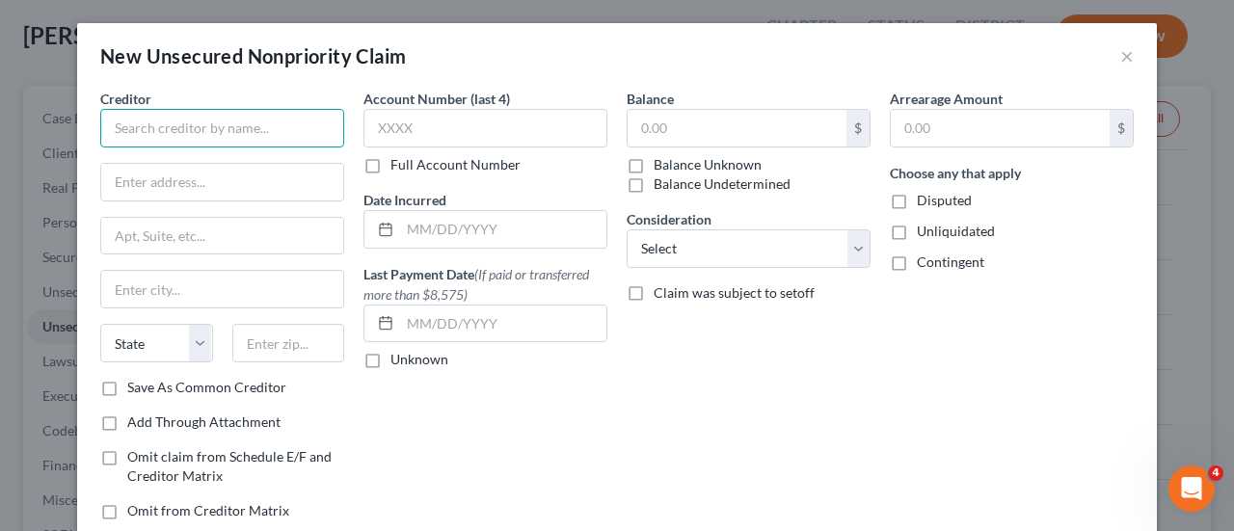
click at [231, 131] on input "text" at bounding box center [222, 128] width 244 height 39
click at [231, 131] on input "C" at bounding box center [222, 128] width 244 height 39
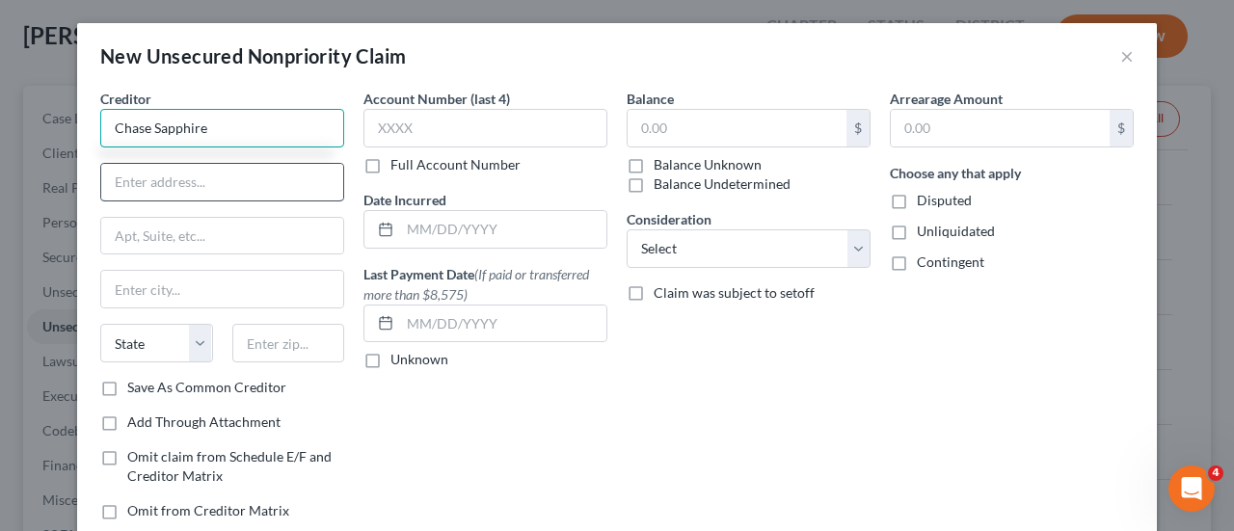
type input "Chase Sapphire"
click at [159, 177] on input "text" at bounding box center [222, 182] width 242 height 37
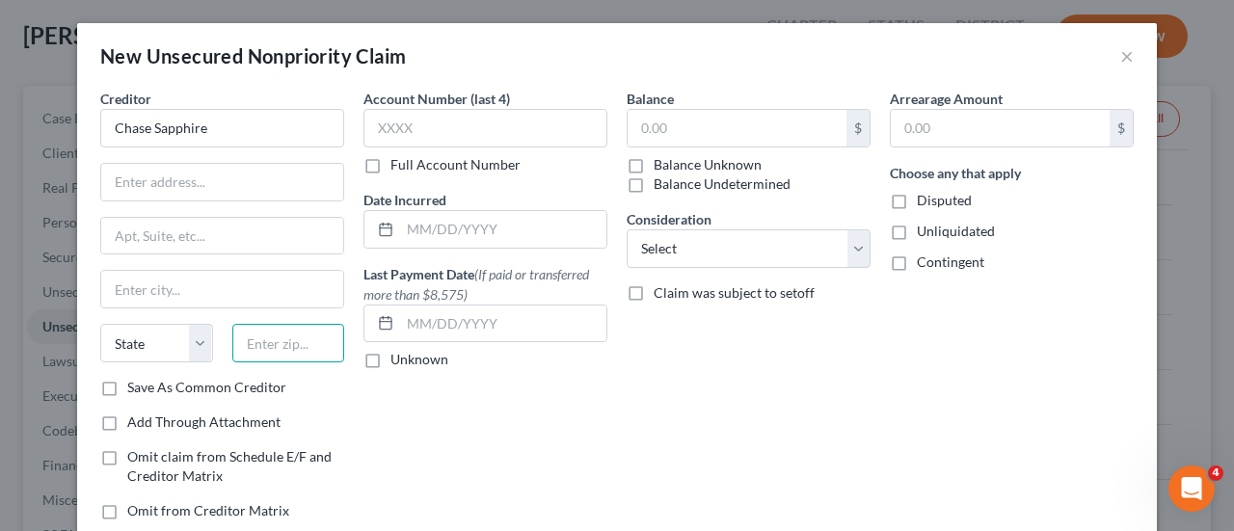
click at [259, 349] on input "text" at bounding box center [288, 343] width 113 height 39
paste input "40290"
type input "40290"
click at [145, 325] on select "State AL AK AR AZ CA CO CT DE DC FL GA GU HI ID IL IN IA KS KY LA ME MD MA MI M…" at bounding box center [156, 343] width 113 height 39
type input "Louisville"
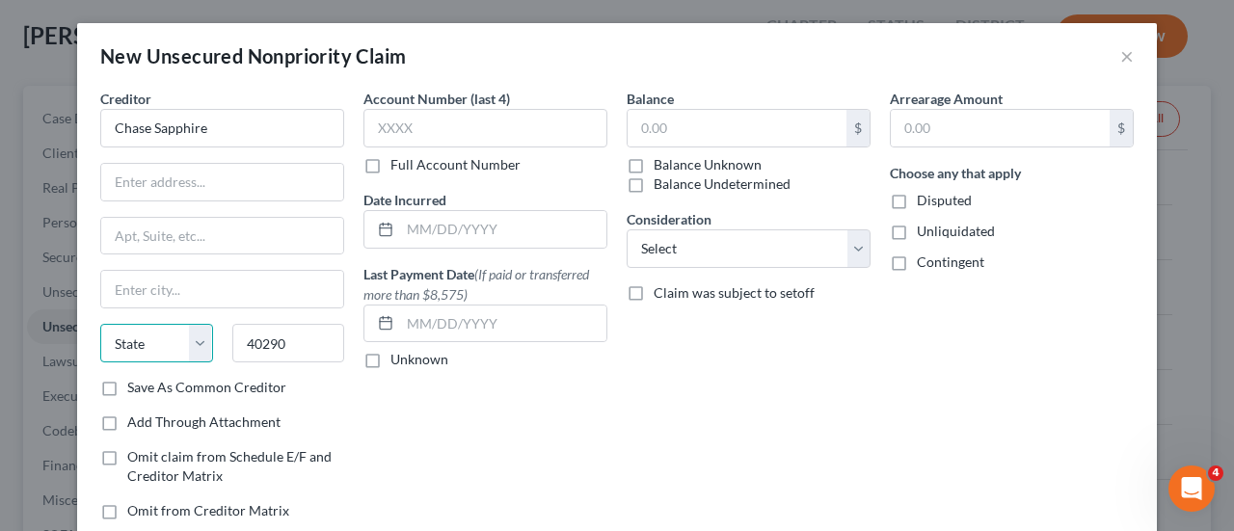
select select "18"
click at [100, 324] on select "State AL AK AR AZ CA CO CT DE DC FL GA GU HI ID IL IN IA KS KY LA ME MD MA MI M…" at bounding box center [156, 343] width 113 height 39
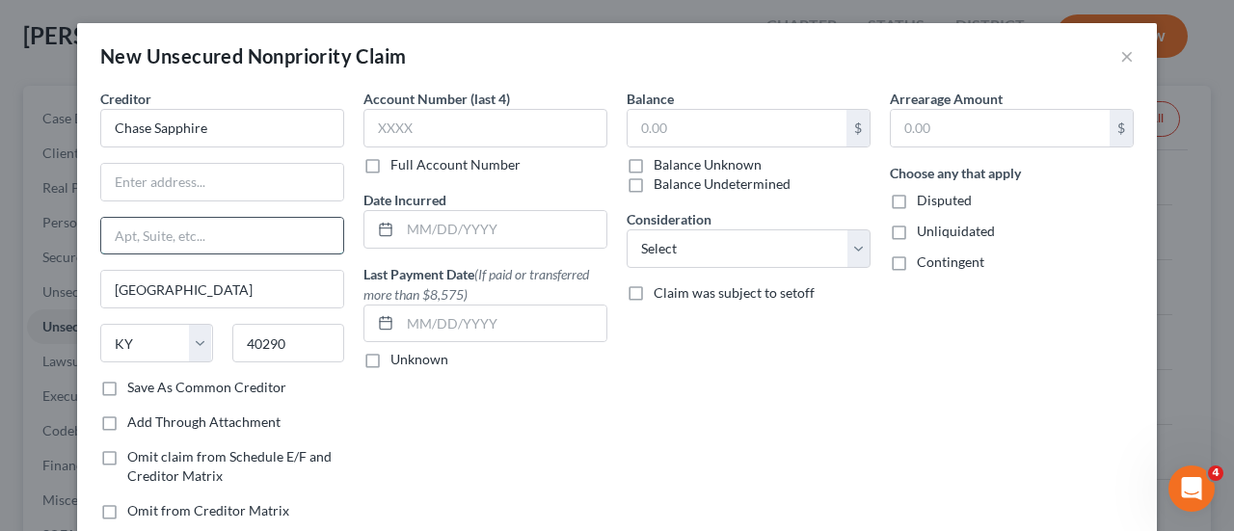
click at [197, 228] on input "text" at bounding box center [222, 236] width 242 height 37
click at [201, 176] on input "text" at bounding box center [222, 182] width 242 height 37
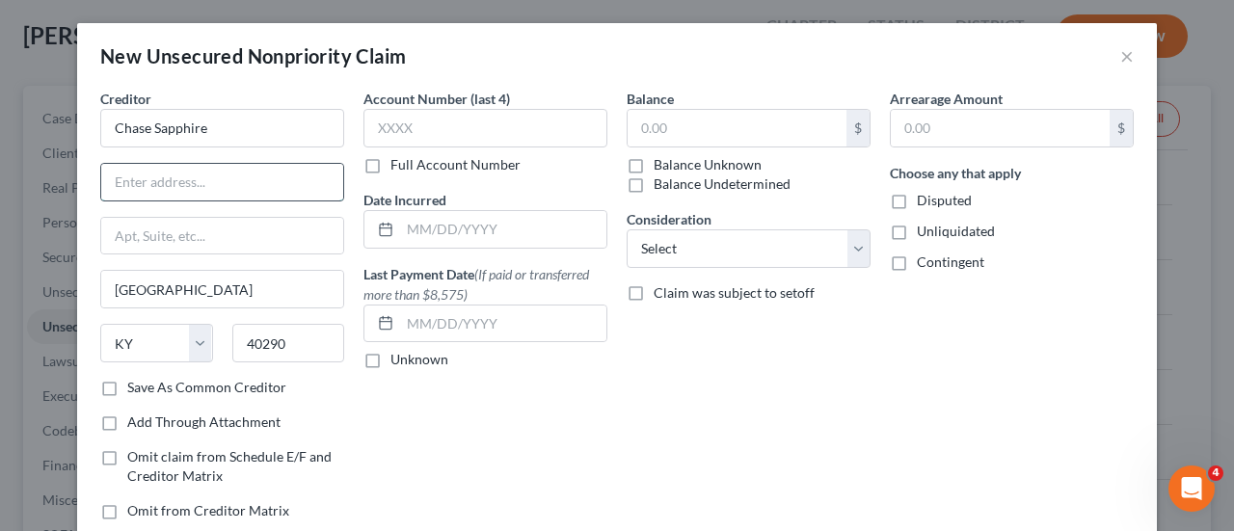
paste input "PO Box 9001013"
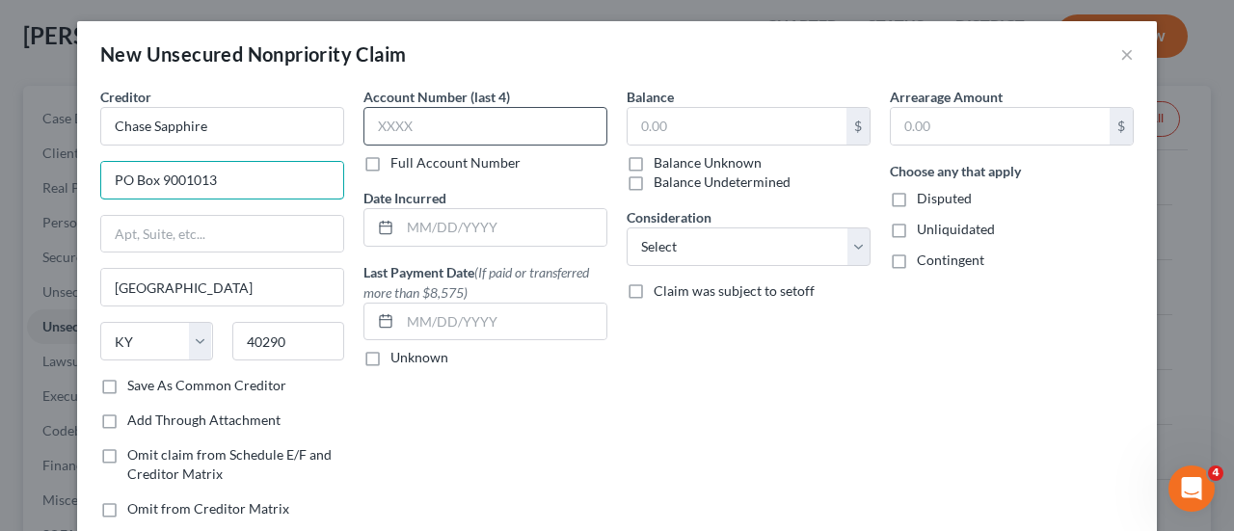
type input "PO Box 9001013"
click at [430, 131] on input "text" at bounding box center [485, 126] width 244 height 39
type input "3"
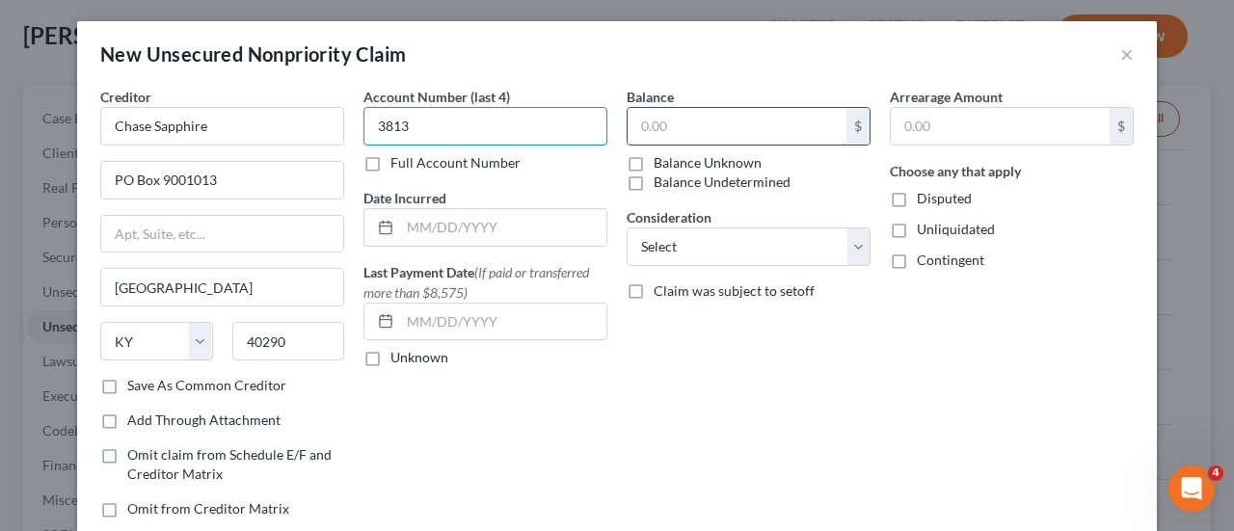
type input "3813"
click at [685, 116] on input "text" at bounding box center [737, 126] width 219 height 37
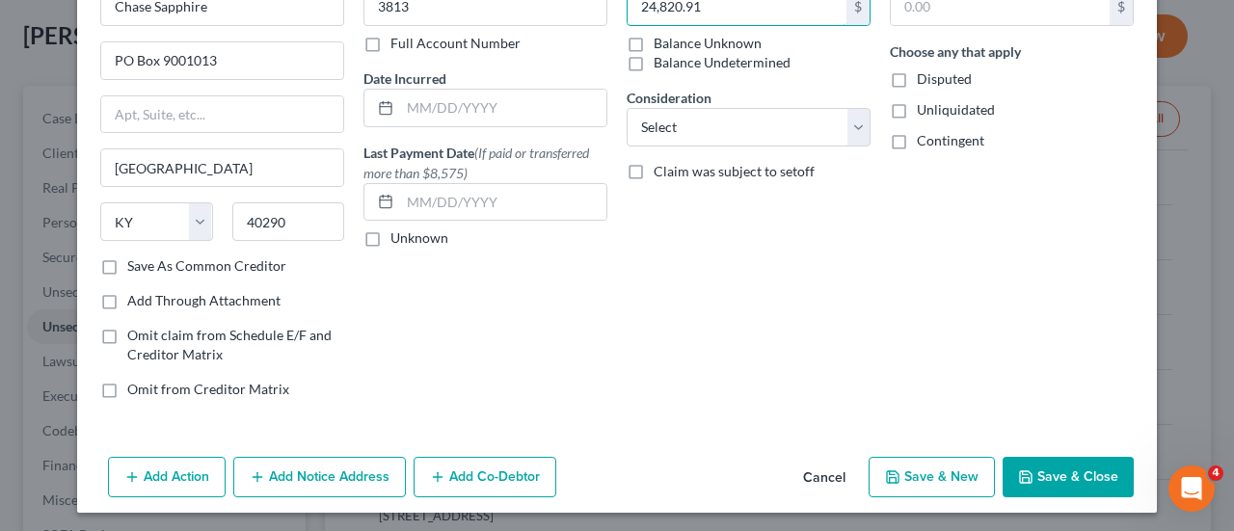
type input "24,820.91"
click at [914, 476] on button "Save & New" at bounding box center [932, 477] width 126 height 40
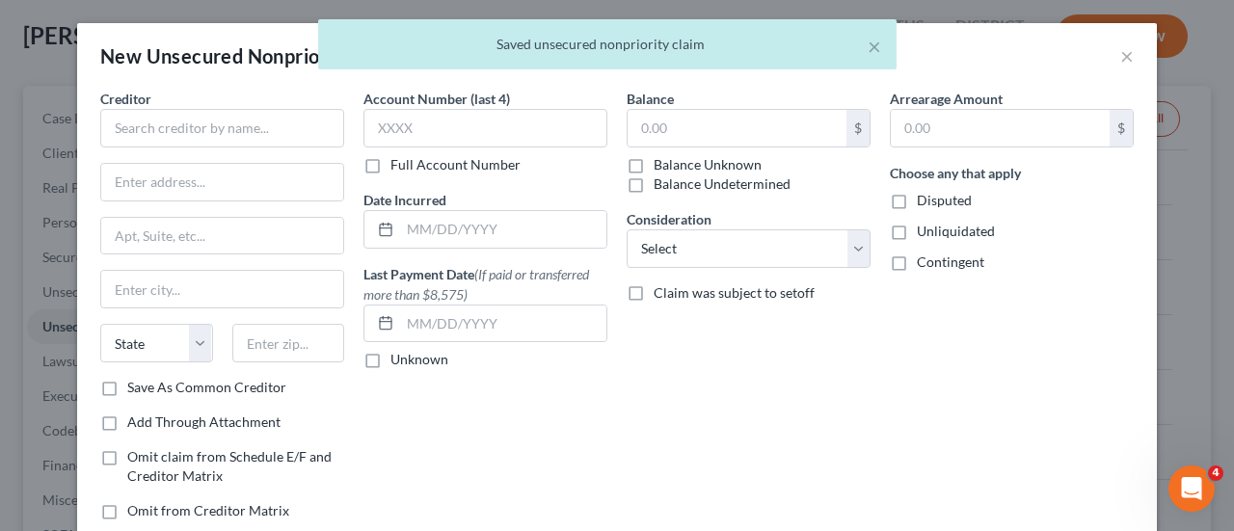
click at [1219, 155] on div "New Unsecured Nonpriority Claim × Creditor * State AL AK AR AZ CA CO CT DE DC F…" at bounding box center [617, 265] width 1234 height 531
click at [150, 124] on input "text" at bounding box center [222, 128] width 244 height 39
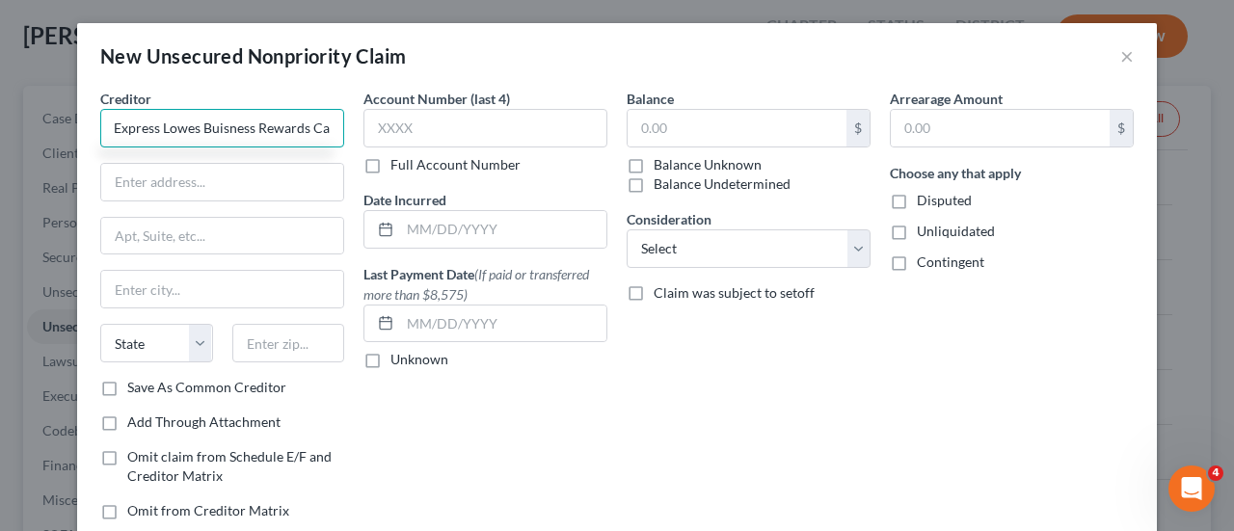
scroll to position [0, 65]
click at [208, 134] on input "Ameican Express Lowes Buisness Rewards Card" at bounding box center [222, 128] width 244 height 39
type input "Ameican Express Lowes Business Rewards Card"
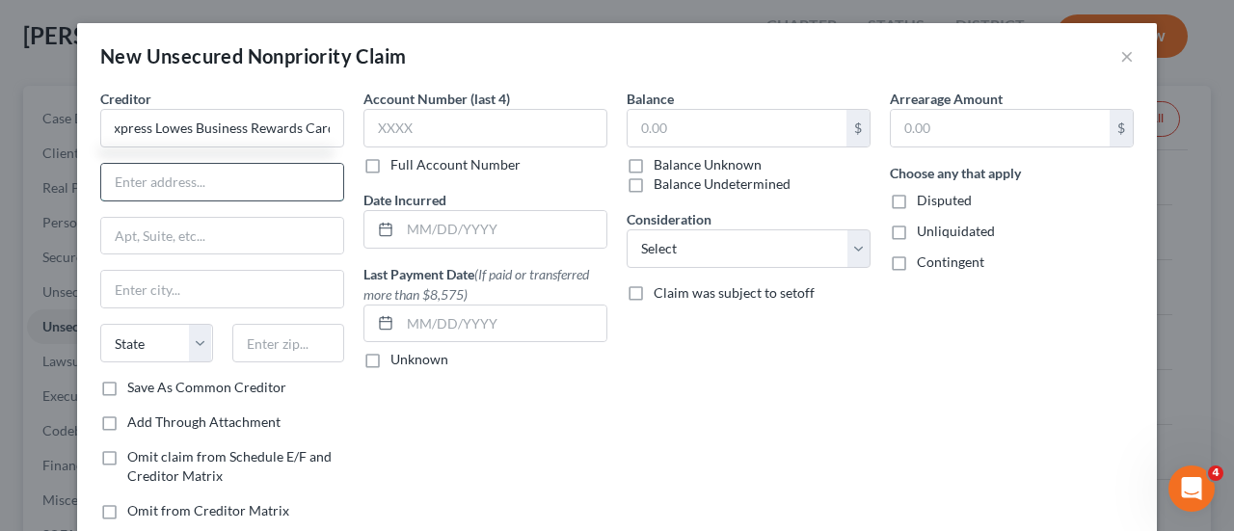
click at [141, 182] on input "text" at bounding box center [222, 182] width 242 height 37
click at [145, 182] on input "text" at bounding box center [222, 182] width 242 height 37
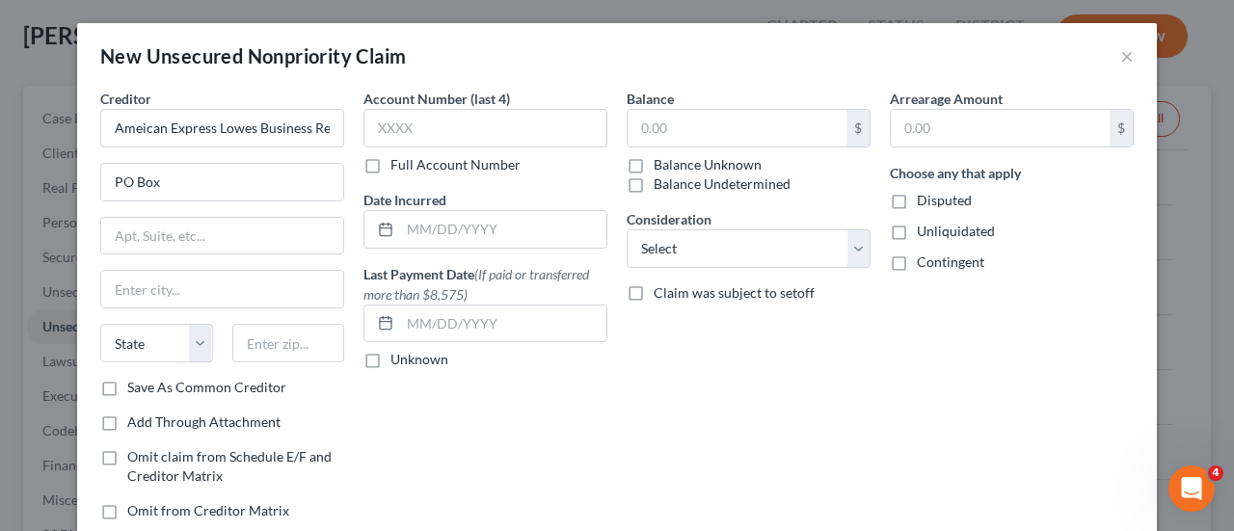
click at [100, 310] on div "Creditor * Ameican Express Lowes Business Rewards Card PO Box State AL AK AR AZ…" at bounding box center [222, 233] width 244 height 289
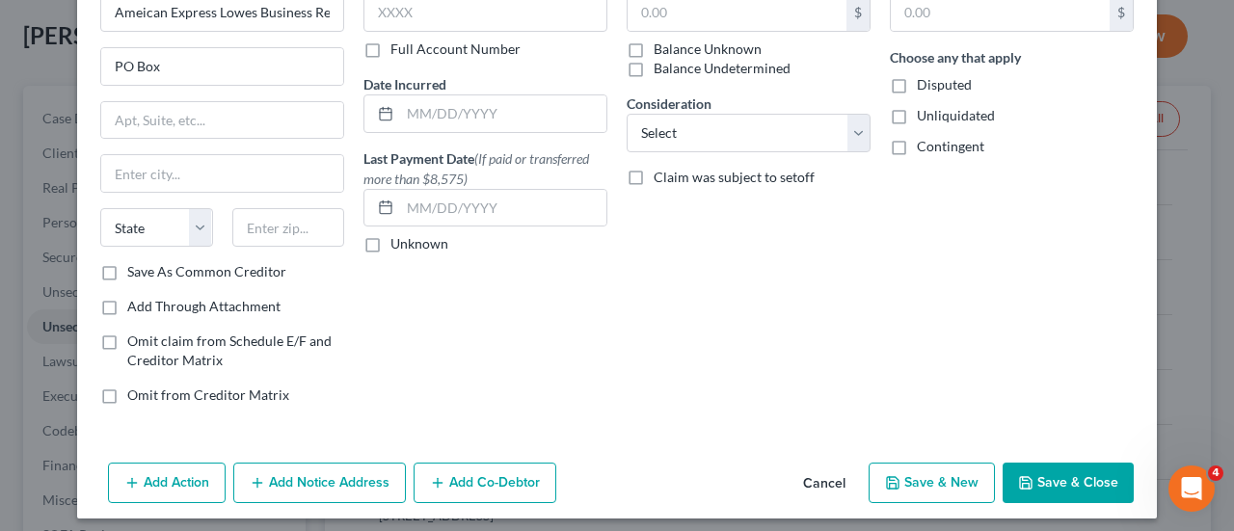
scroll to position [121, 0]
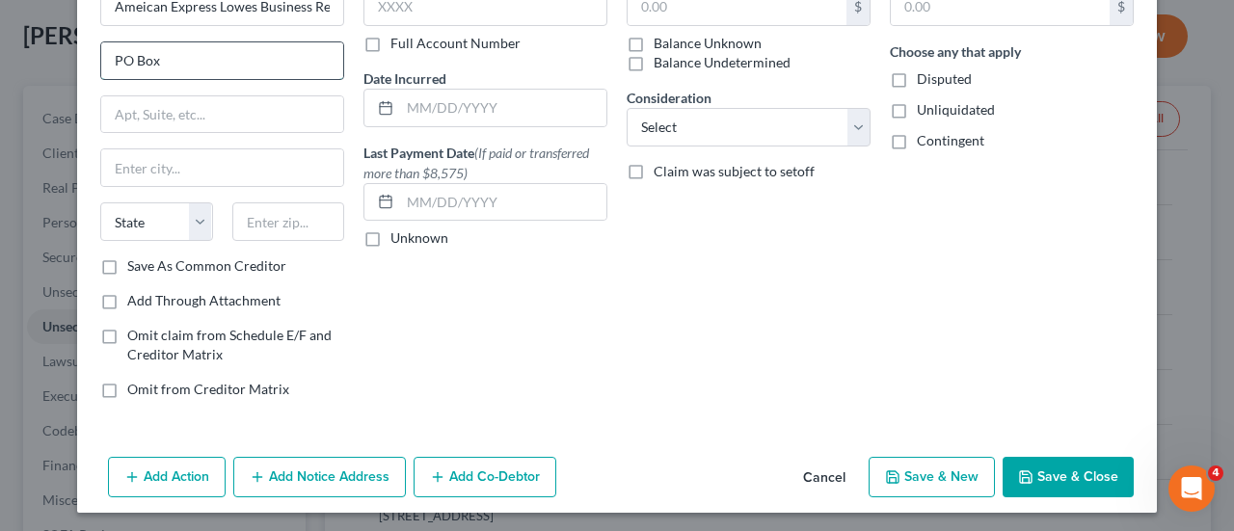
click at [207, 68] on input "PO Box" at bounding box center [222, 60] width 242 height 37
type input "PO Box 6031"
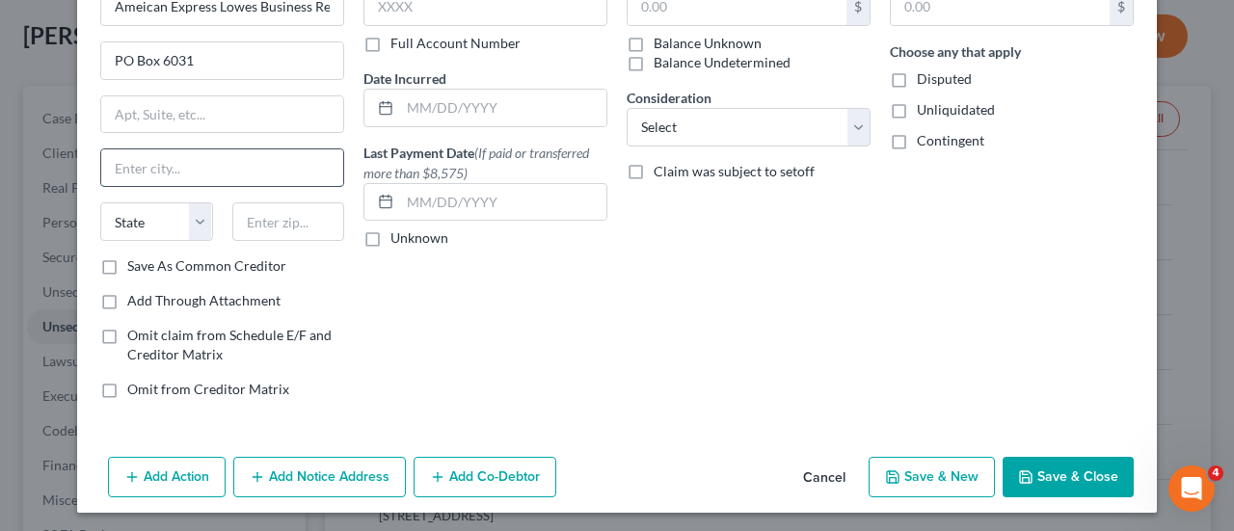
click at [147, 161] on input "text" at bounding box center [222, 167] width 242 height 37
type input "Carol Stream"
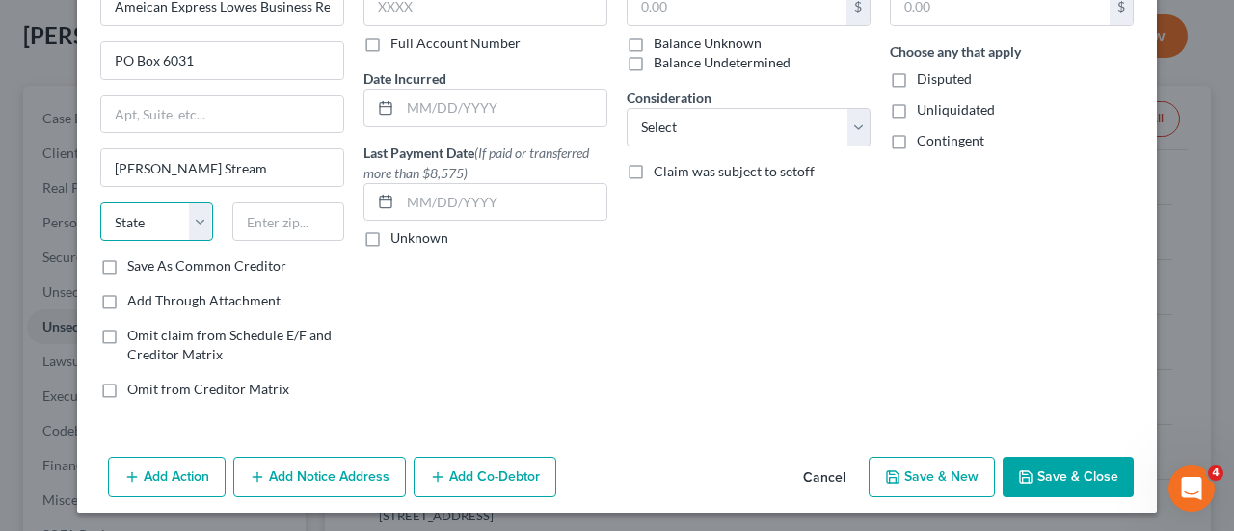
click at [142, 211] on select "State AL AK AR AZ CA CO CT DE DC FL GA GU HI ID IL IN IA KS KY LA ME MD MA MI M…" at bounding box center [156, 221] width 113 height 39
select select "14"
click at [100, 202] on select "State AL AK AR AZ CA CO CT DE DC FL GA GU HI ID IL IN IA KS KY LA ME MD MA MI M…" at bounding box center [156, 221] width 113 height 39
click at [270, 227] on input "text" at bounding box center [288, 221] width 113 height 39
type input "60197"
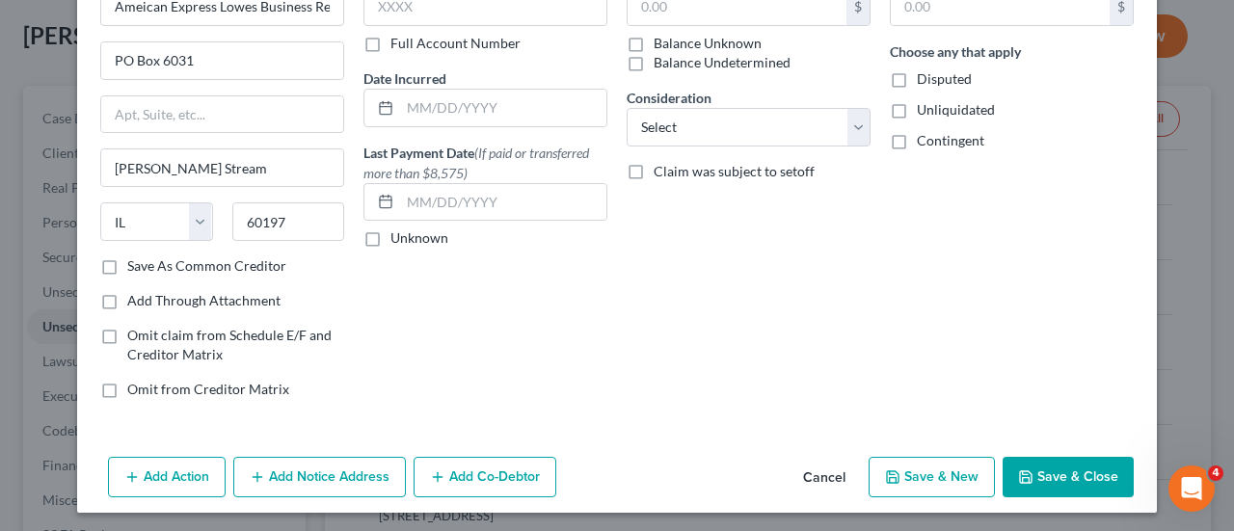
click at [949, 477] on button "Save & New" at bounding box center [932, 477] width 126 height 40
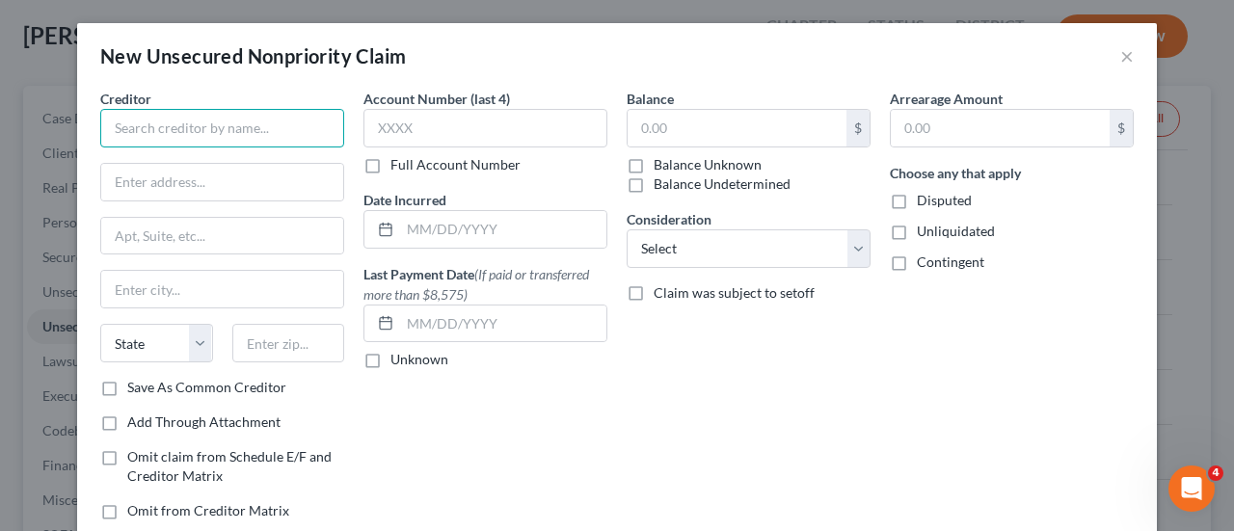
click at [165, 132] on input "text" at bounding box center [222, 128] width 244 height 39
click at [256, 133] on input "text" at bounding box center [222, 128] width 244 height 39
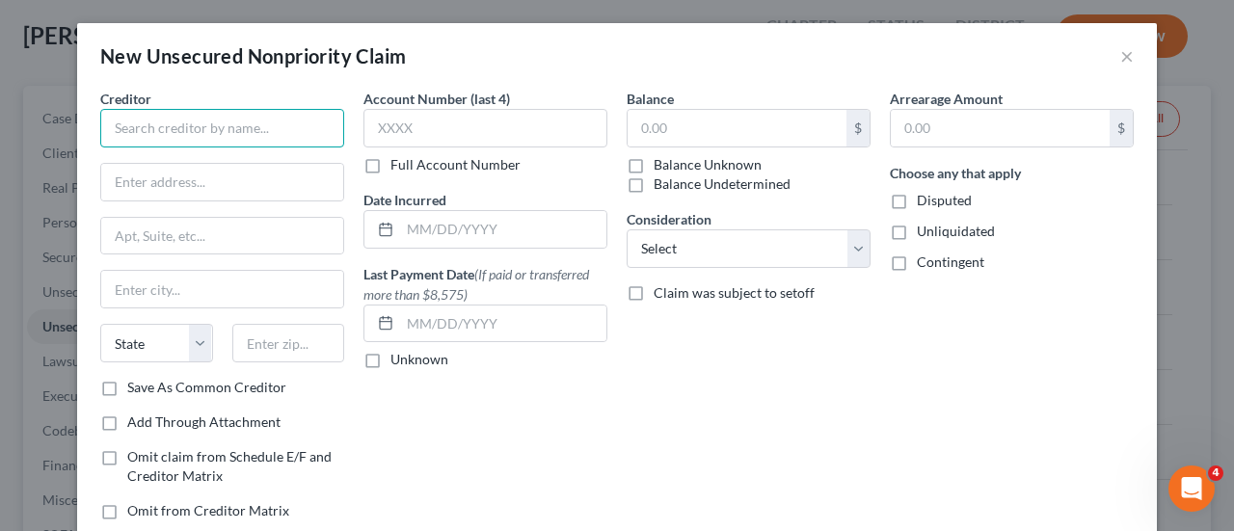
click at [256, 133] on input "text" at bounding box center [222, 128] width 244 height 39
